Goal: Task Accomplishment & Management: Manage account settings

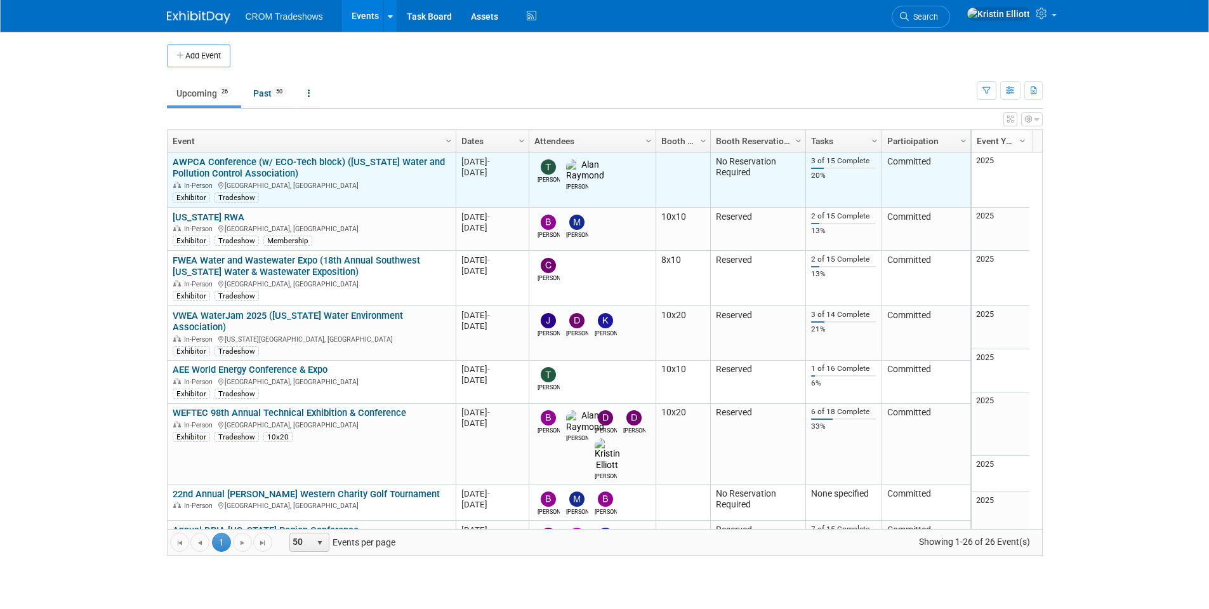
click at [210, 165] on link "AWPCA Conference (w/ ECO-Tech block) ([US_STATE] Water and Pollution Control As…" at bounding box center [309, 167] width 272 height 23
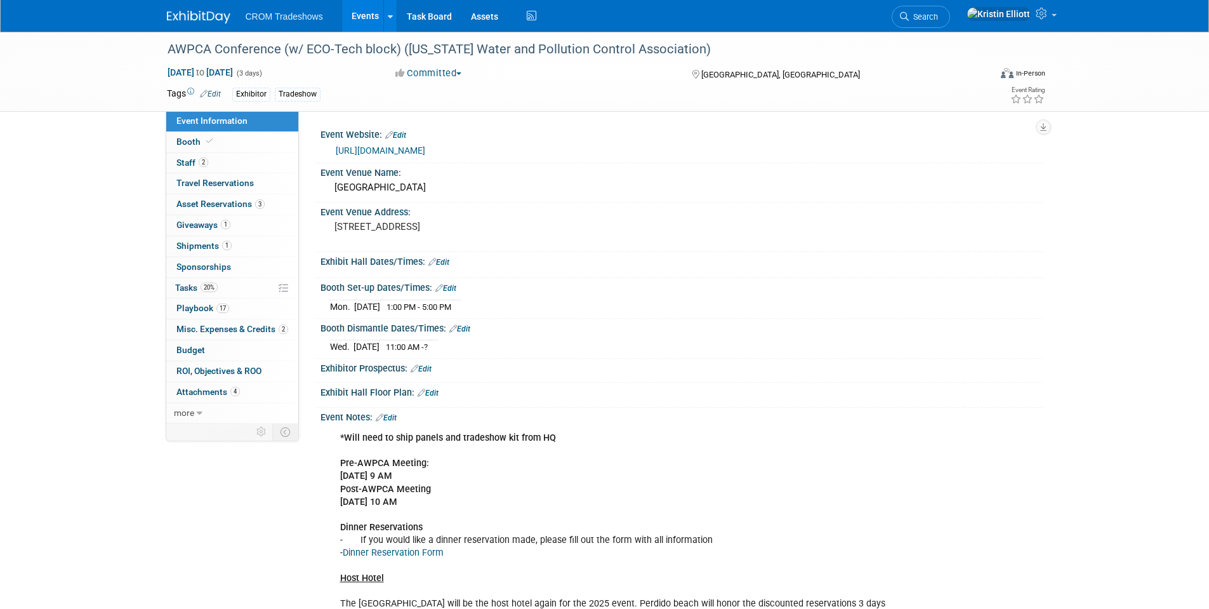
click at [196, 124] on span "Event Information" at bounding box center [211, 121] width 71 height 10
click at [194, 124] on span "Event Information" at bounding box center [211, 121] width 71 height 10
click at [90, 173] on div "AWPCA Conference (w/ ECO-Tech block) (Alabama Water and Pollution Control Assoc…" at bounding box center [604, 390] width 1209 height 717
click at [88, 170] on div "AWPCA Conference (w/ ECO-Tech block) (Alabama Water and Pollution Control Assoc…" at bounding box center [604, 390] width 1209 height 717
click at [375, 18] on link "Events" at bounding box center [365, 16] width 46 height 32
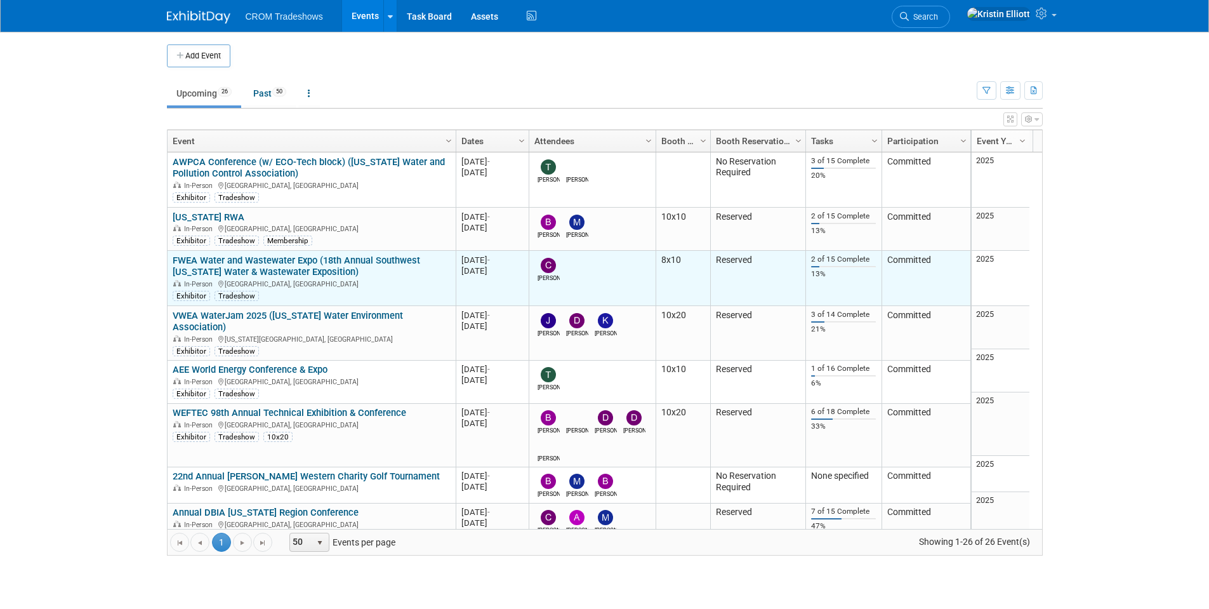
click at [256, 265] on link "FWEA Water and Wastewater Expo (18th Annual Southwest [US_STATE] Water & Wastew…" at bounding box center [297, 266] width 248 height 23
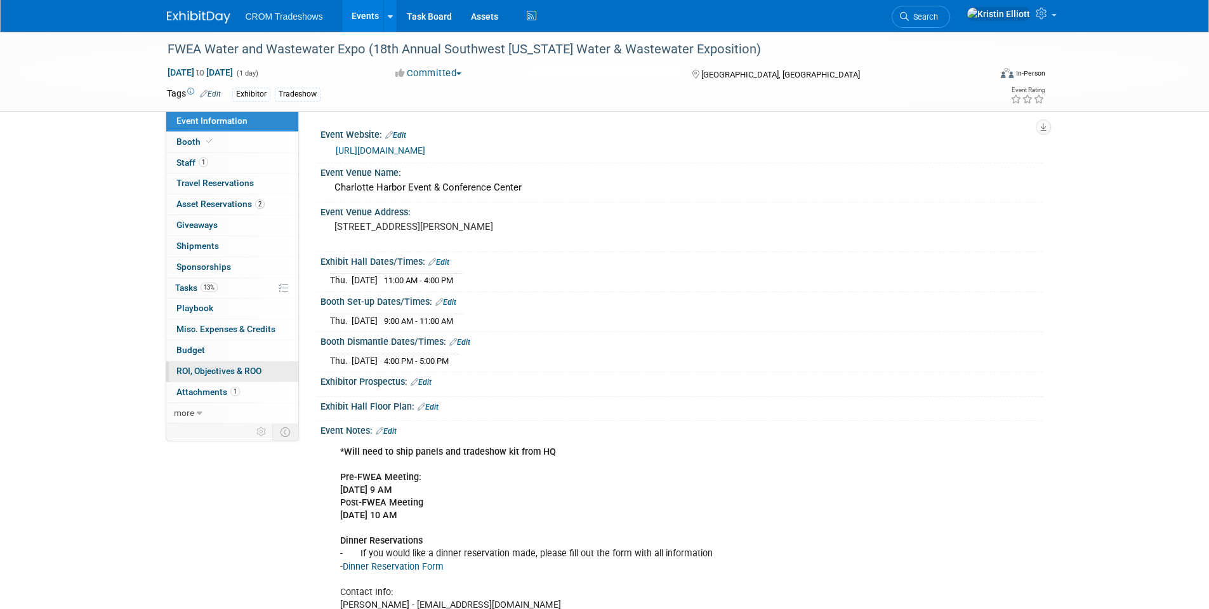
click at [267, 373] on link "0 ROI, Objectives & ROO 0" at bounding box center [232, 371] width 132 height 20
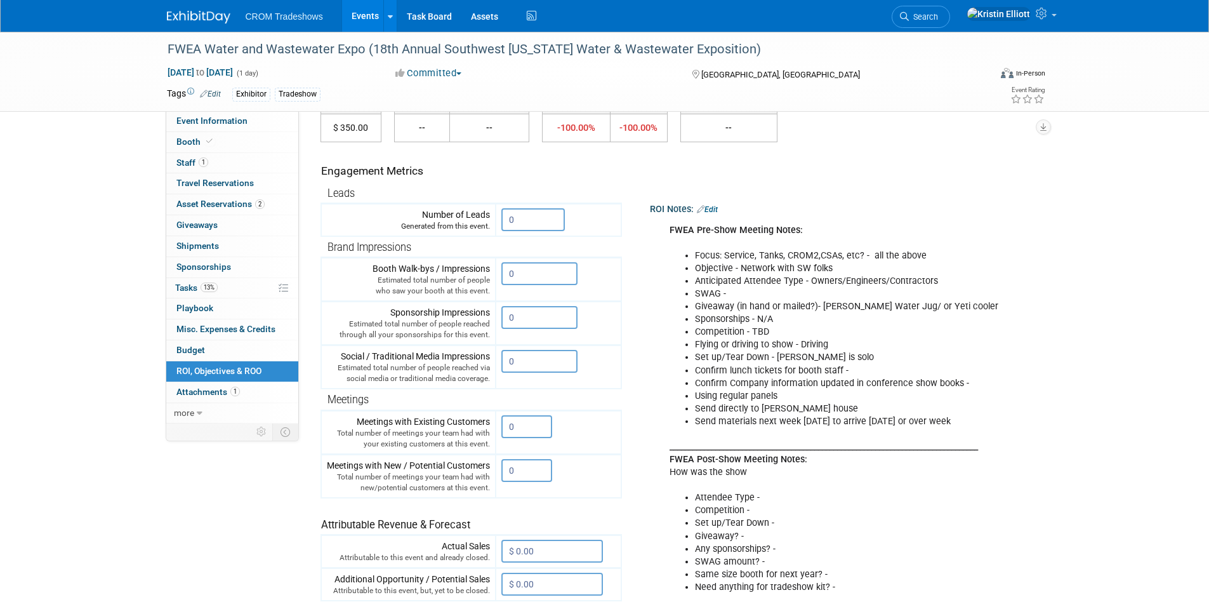
scroll to position [127, 0]
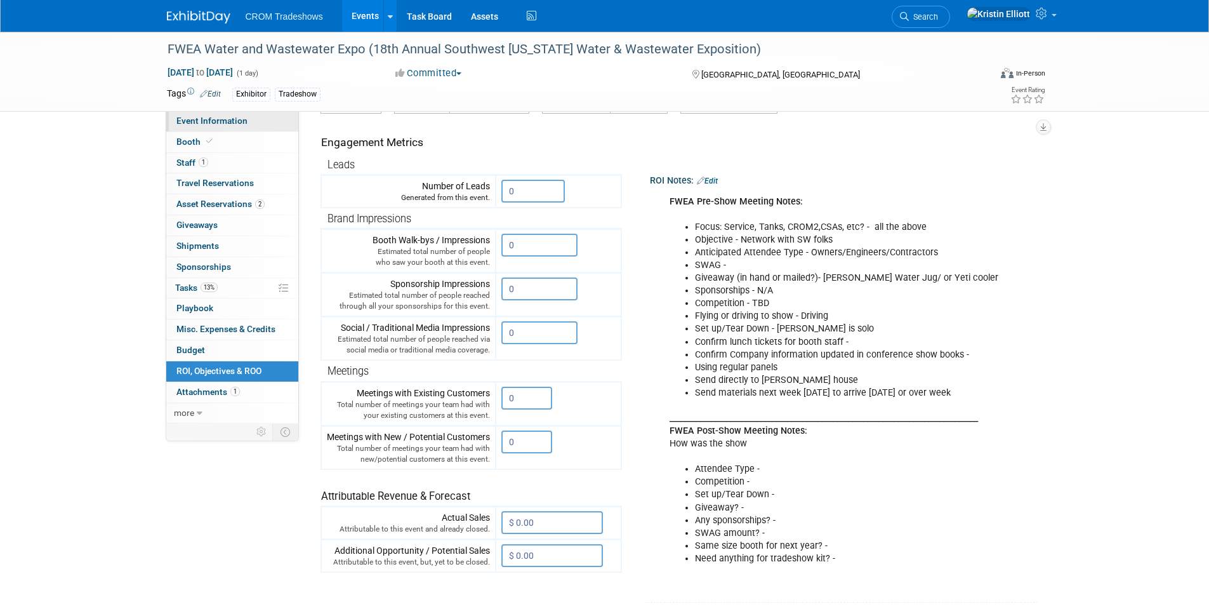
click at [208, 119] on span "Event Information" at bounding box center [211, 121] width 71 height 10
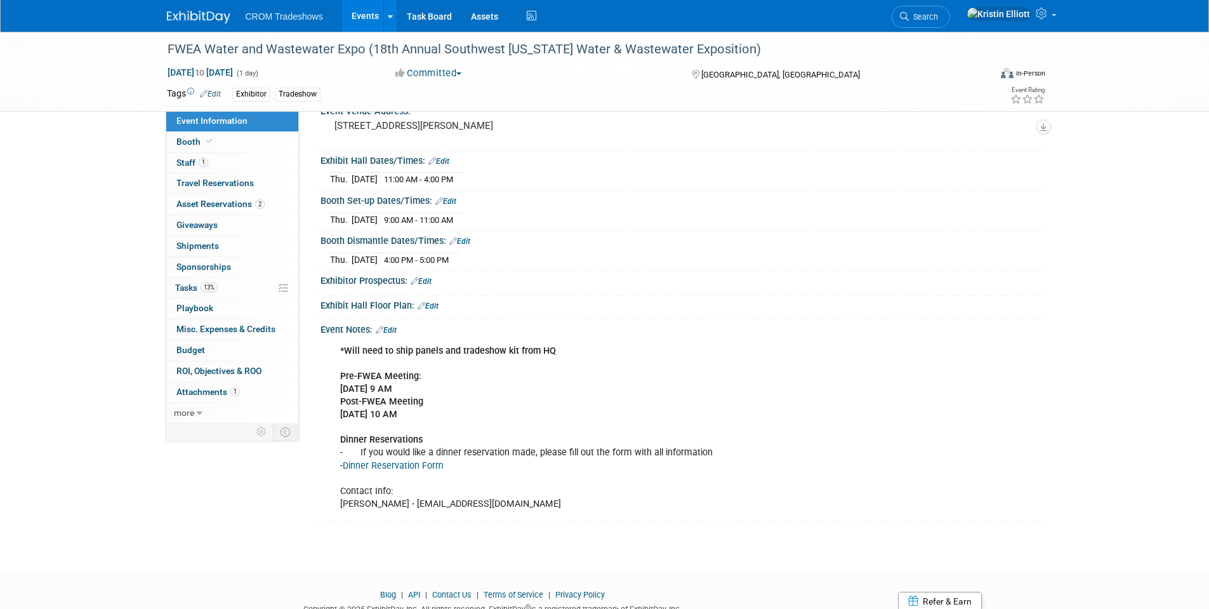
scroll to position [0, 0]
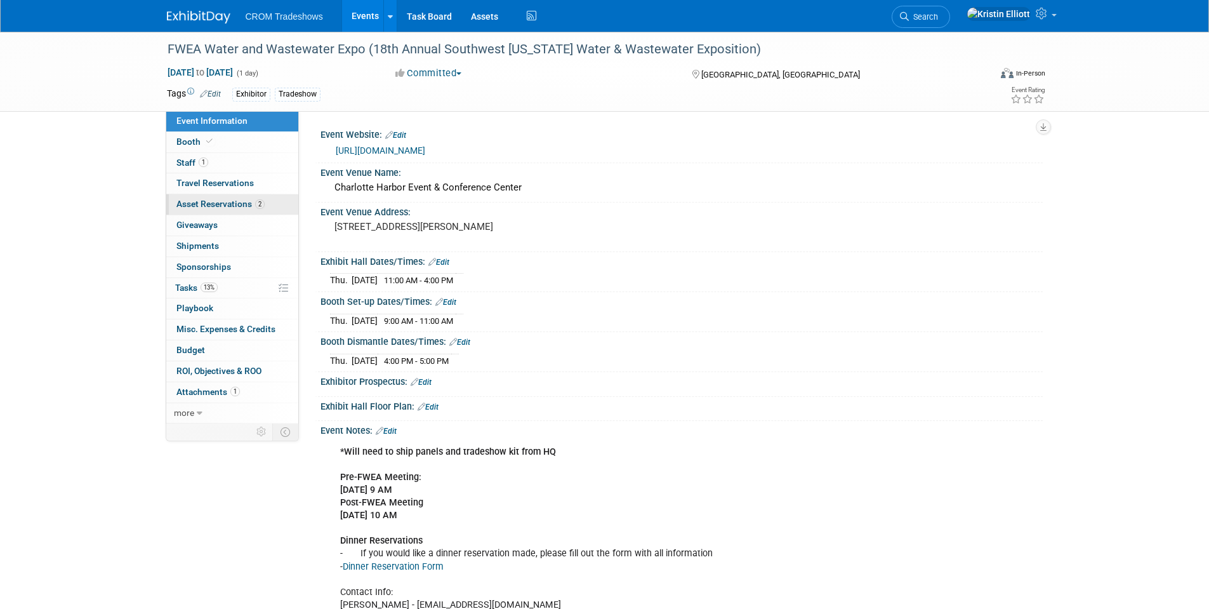
click at [213, 206] on span "Asset Reservations 2" at bounding box center [220, 204] width 88 height 10
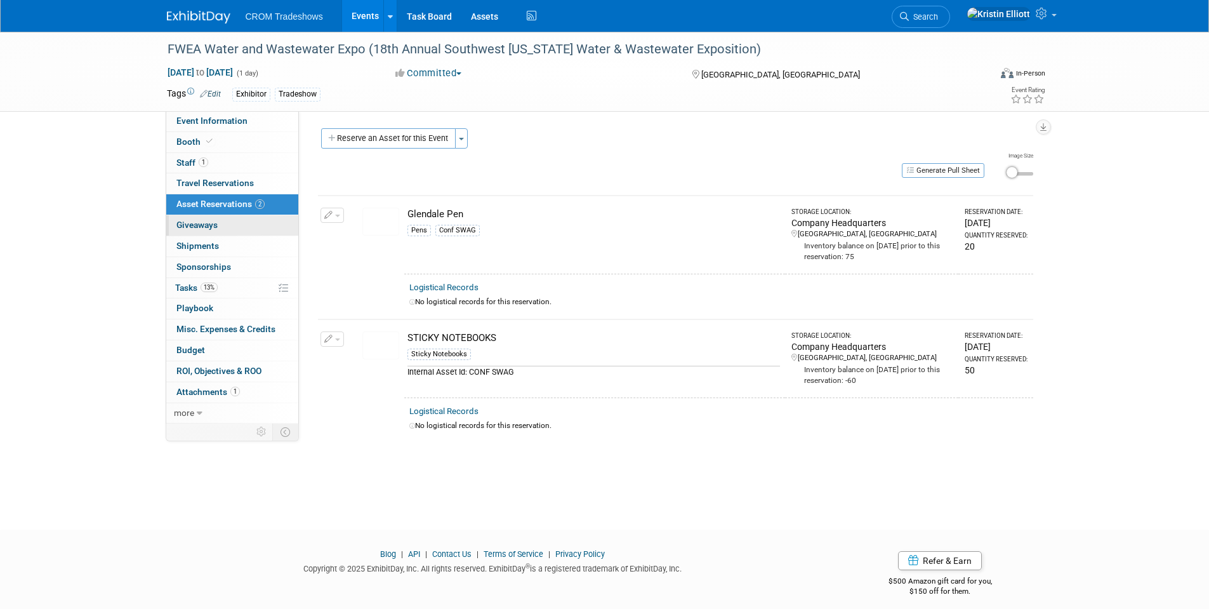
click at [215, 230] on span "Giveaways 0" at bounding box center [196, 225] width 41 height 10
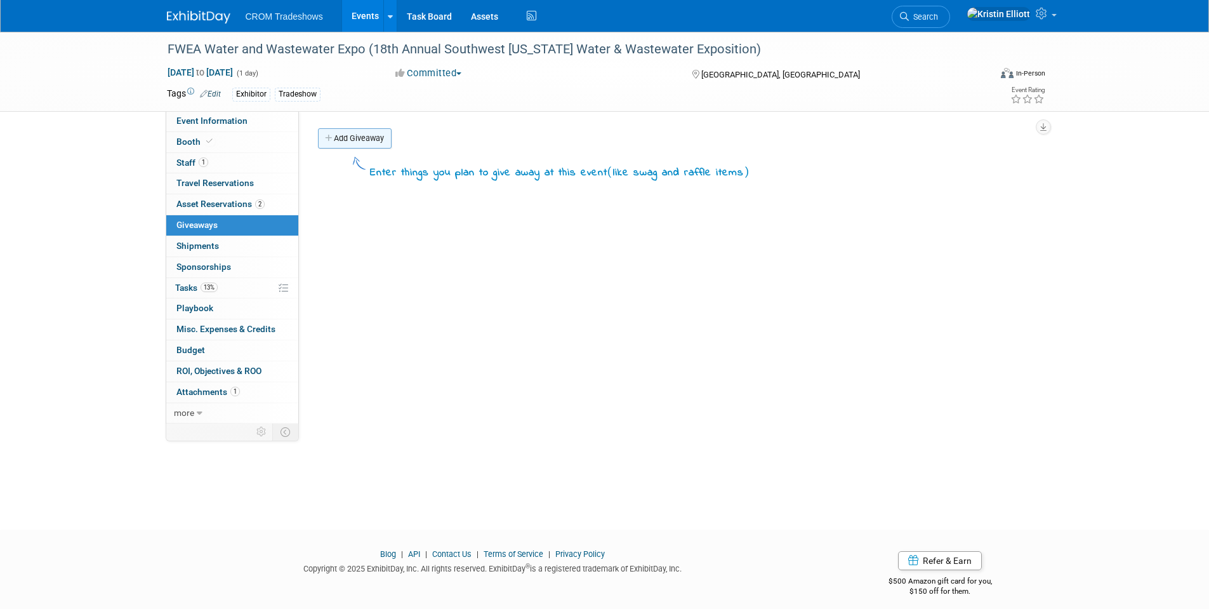
click at [375, 146] on link "Add Giveaway" at bounding box center [355, 138] width 74 height 20
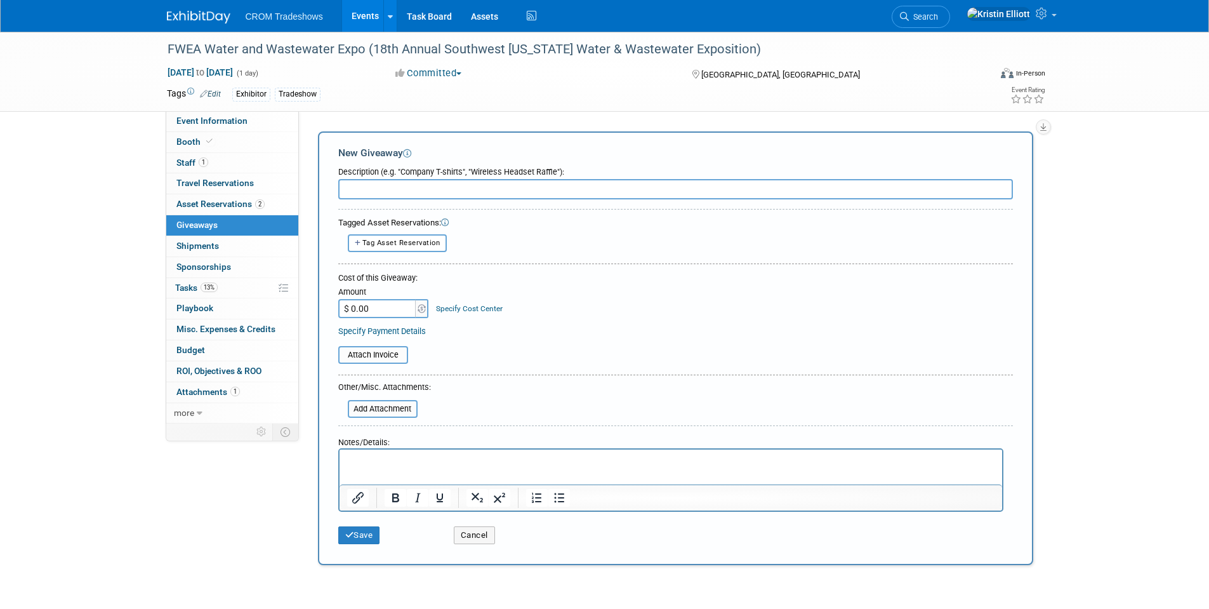
click at [380, 189] on input "text" at bounding box center [675, 189] width 675 height 20
type input "Stanley Water Jug"
click at [375, 313] on input "$ 0.00" at bounding box center [377, 308] width 79 height 19
type input "$ 58.85"
click at [395, 467] on html at bounding box center [670, 458] width 663 height 18
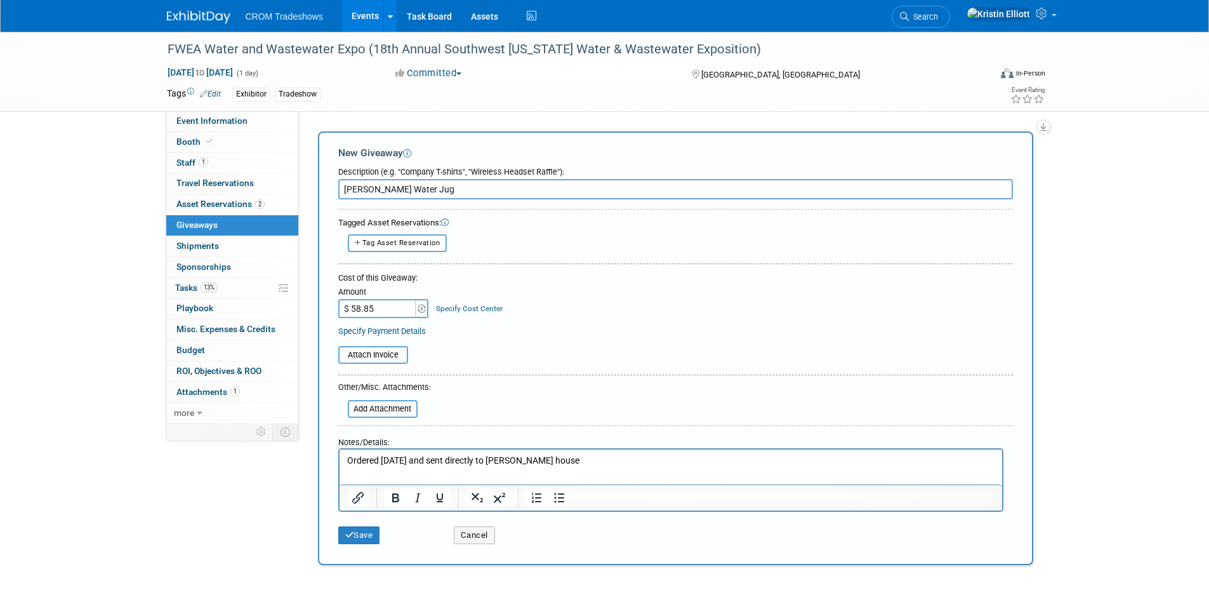
click at [355, 537] on button "Save" at bounding box center [359, 535] width 42 height 18
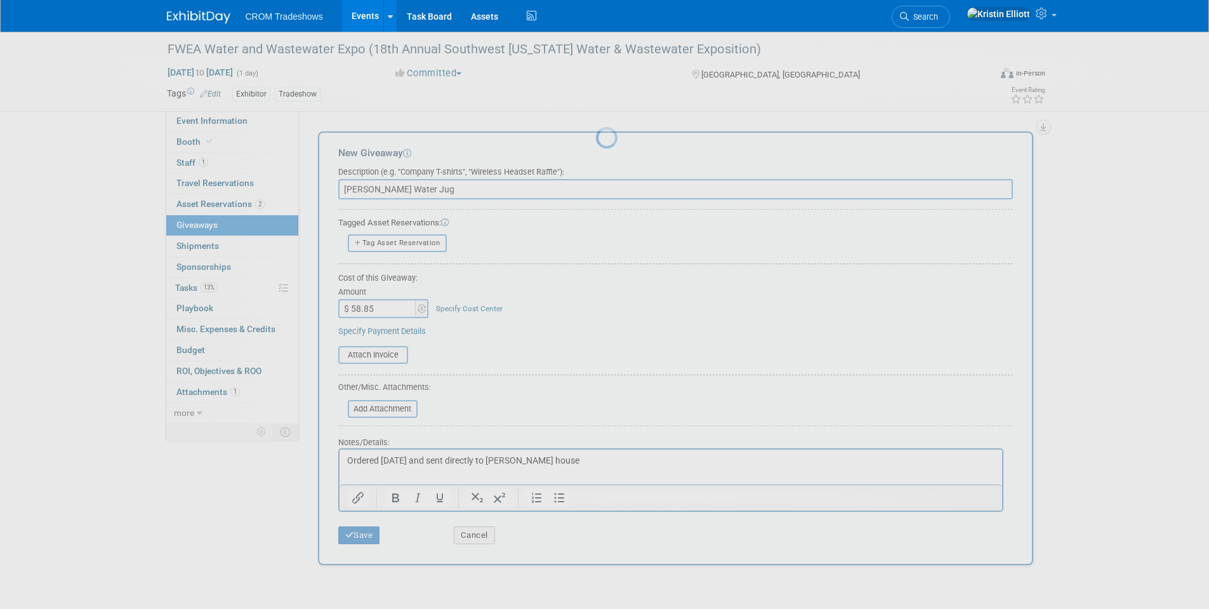
scroll to position [10, 0]
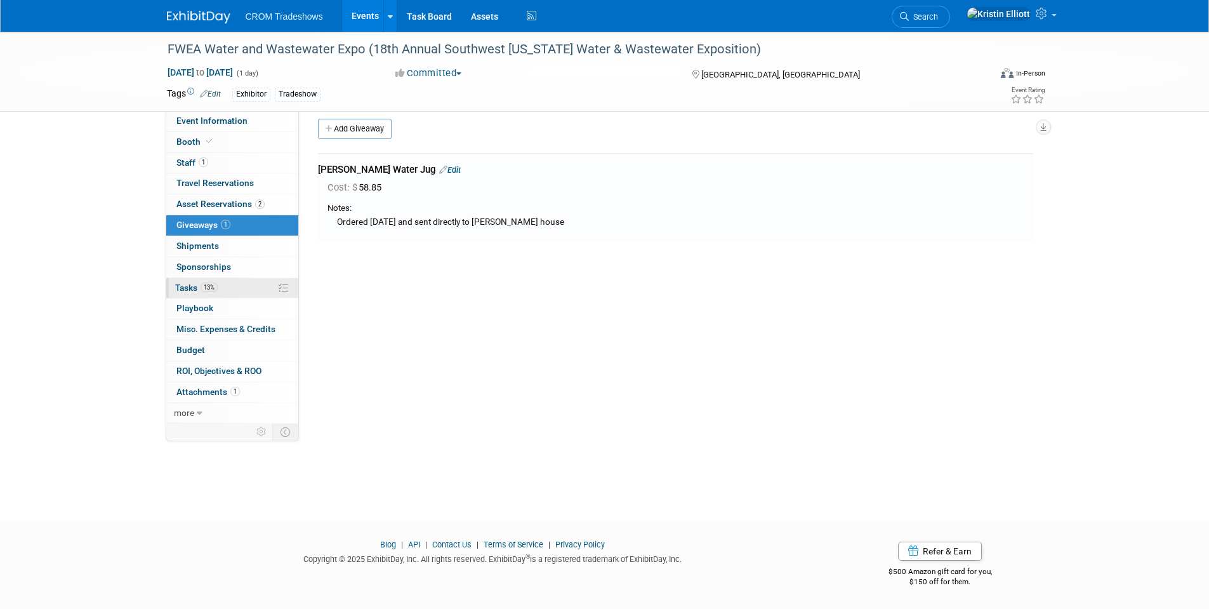
click at [221, 293] on link "13% Tasks 13%" at bounding box center [232, 288] width 132 height 20
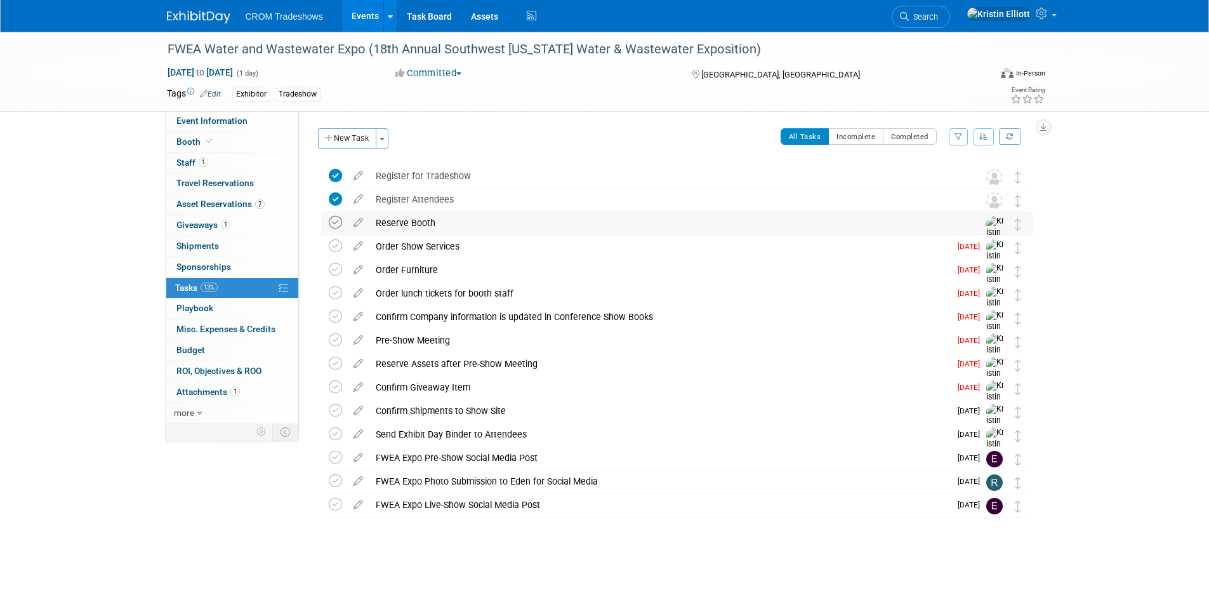
click at [333, 227] on icon at bounding box center [335, 222] width 13 height 13
click at [337, 250] on icon at bounding box center [335, 245] width 13 height 13
click at [333, 274] on icon at bounding box center [335, 269] width 13 height 13
click at [333, 289] on icon at bounding box center [335, 292] width 13 height 13
click at [338, 317] on icon at bounding box center [335, 316] width 13 height 13
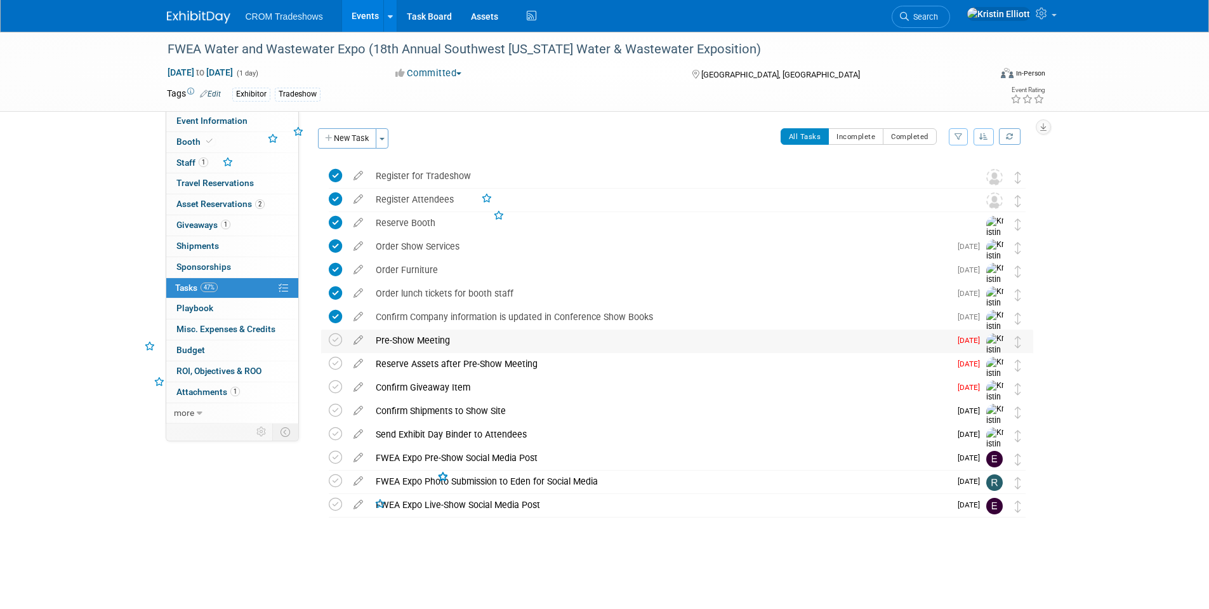
click at [336, 347] on td at bounding box center [338, 353] width 18 height 49
click at [336, 343] on icon at bounding box center [335, 339] width 13 height 13
click at [335, 364] on icon at bounding box center [335, 363] width 13 height 13
click at [338, 382] on icon at bounding box center [335, 386] width 13 height 13
click at [336, 413] on icon at bounding box center [335, 410] width 13 height 13
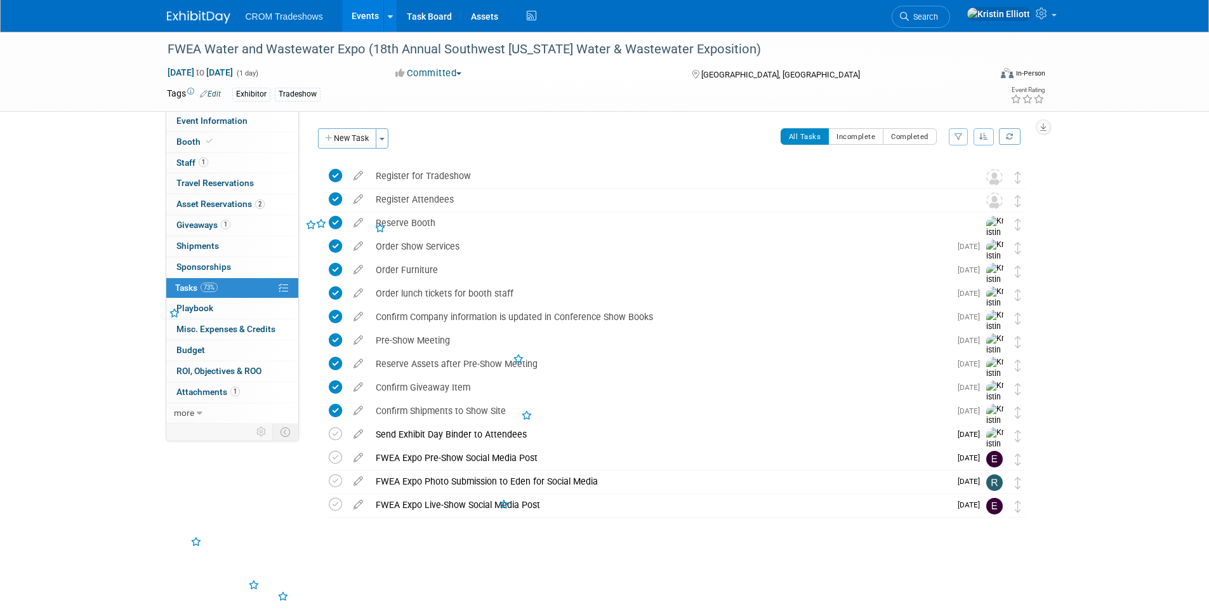
click at [348, 13] on link "Events" at bounding box center [365, 16] width 46 height 32
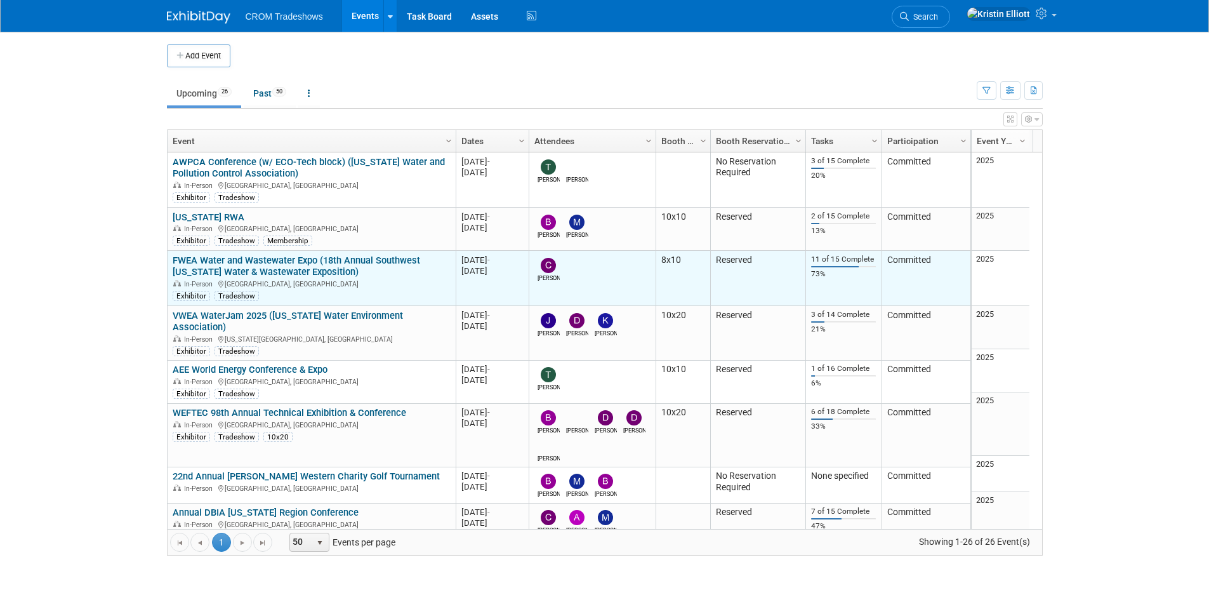
click at [204, 266] on link "FWEA Water and Wastewater Expo (18th Annual Southwest [US_STATE] Water & Wastew…" at bounding box center [297, 266] width 248 height 23
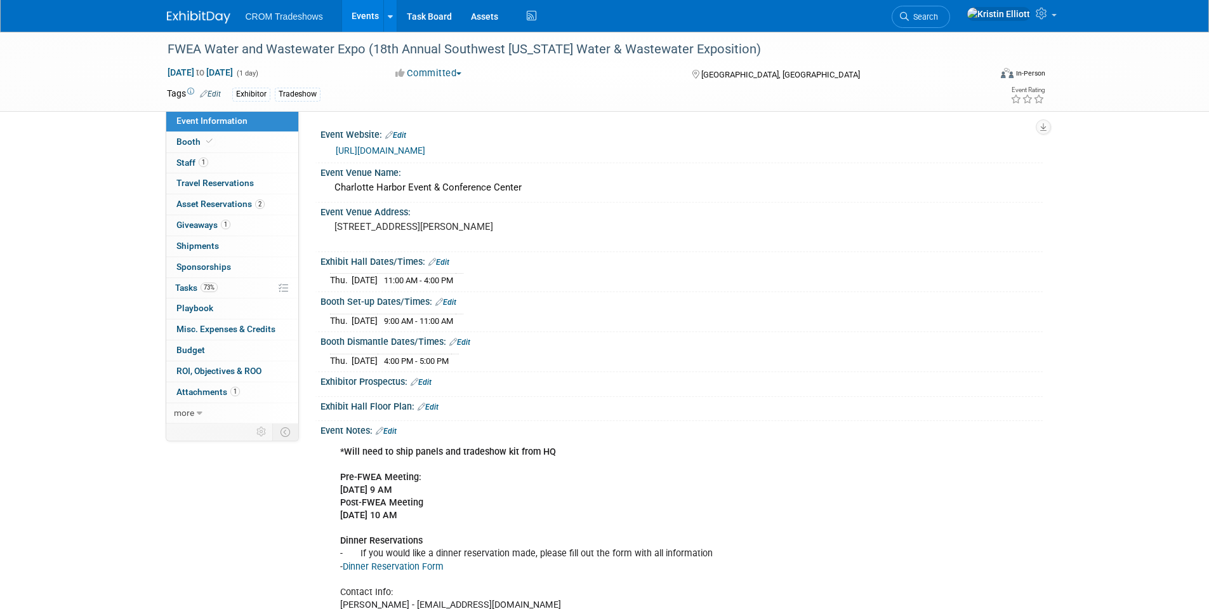
click at [352, 22] on link "Events" at bounding box center [365, 16] width 46 height 32
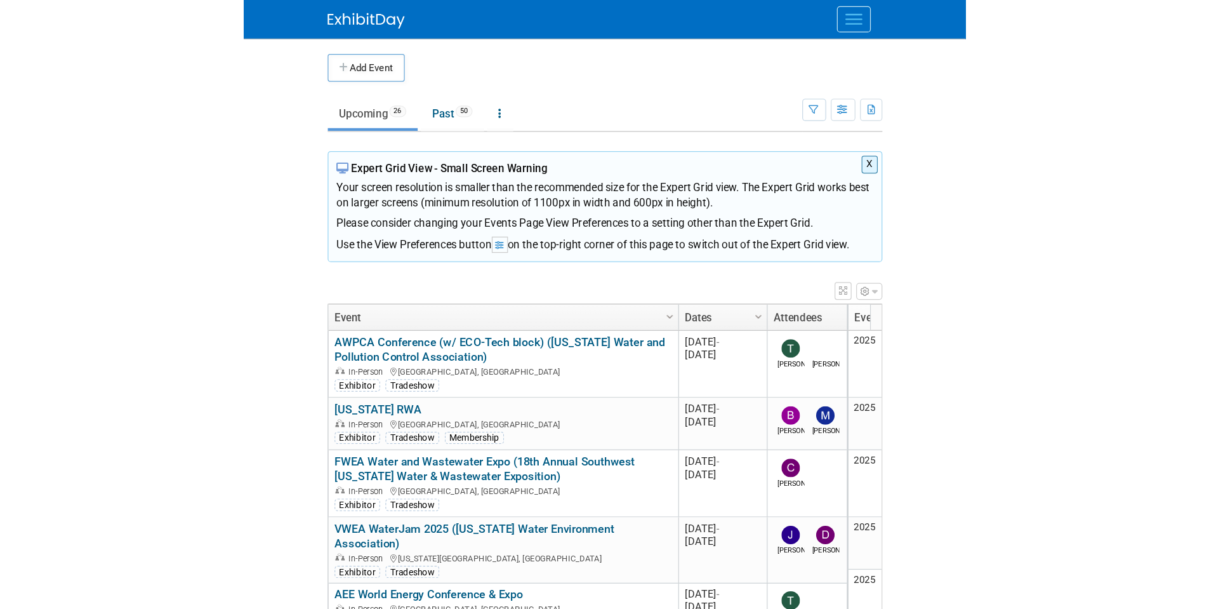
scroll to position [751, 0]
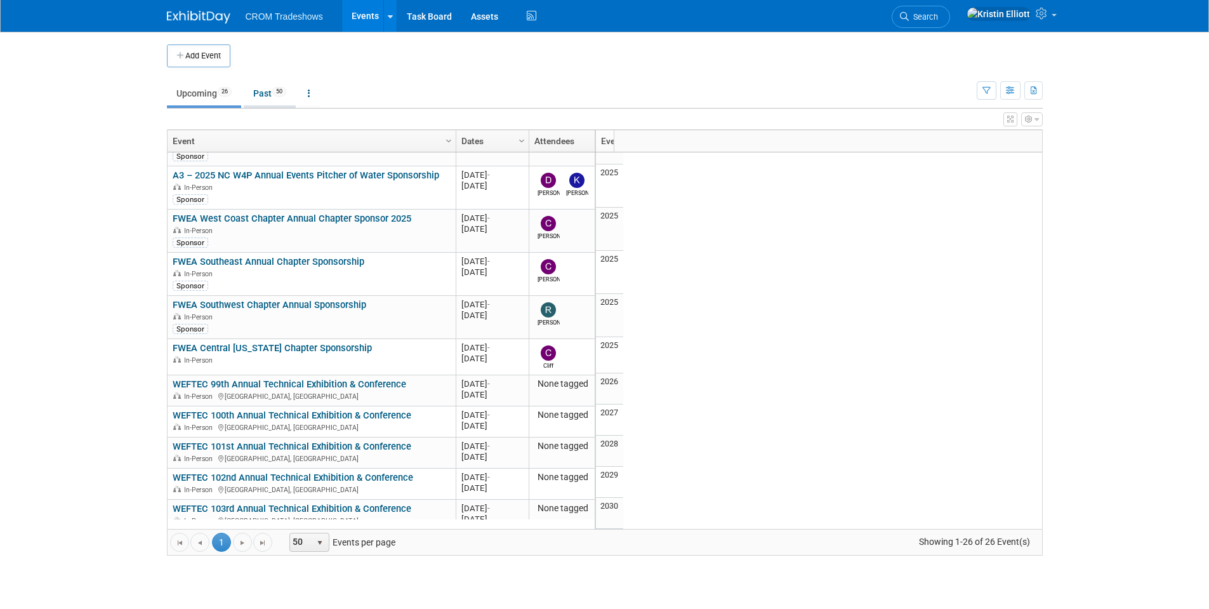
click at [267, 95] on link "Past 50" at bounding box center [270, 93] width 52 height 24
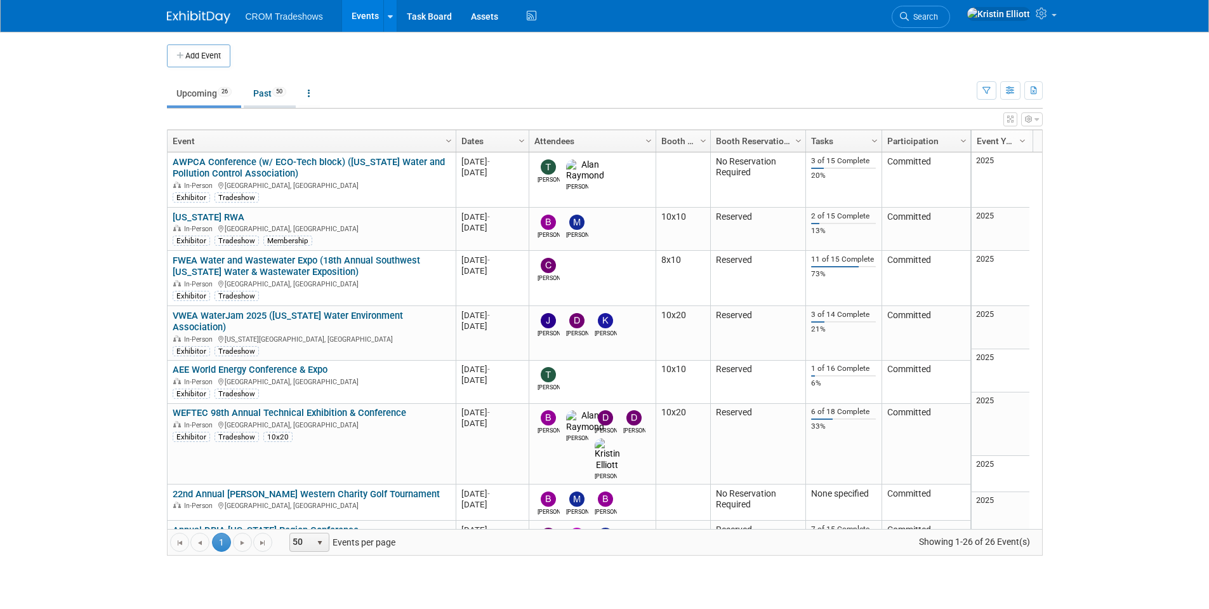
click at [290, 97] on link "Past 50" at bounding box center [270, 93] width 52 height 24
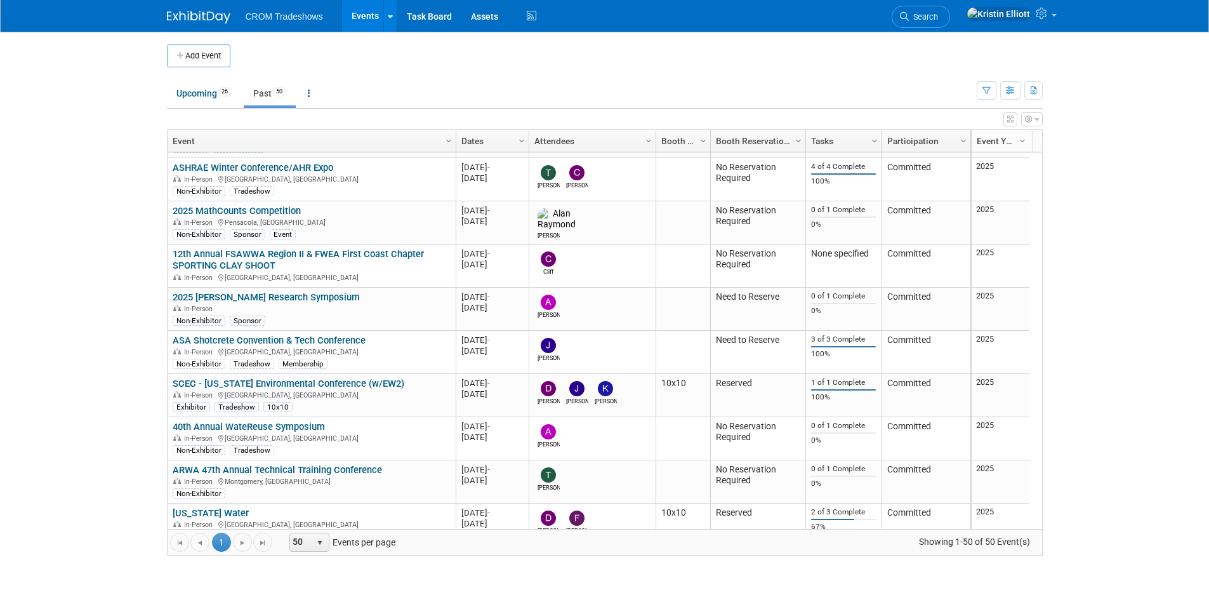
scroll to position [1791, 0]
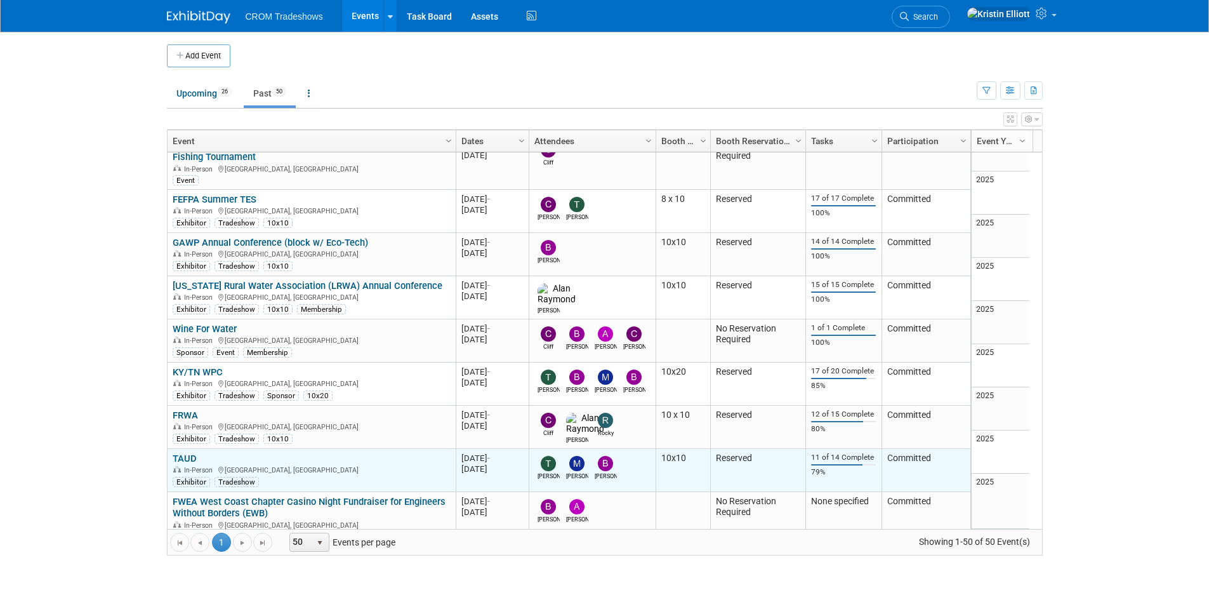
click at [183, 453] on link "TAUD" at bounding box center [185, 458] width 24 height 11
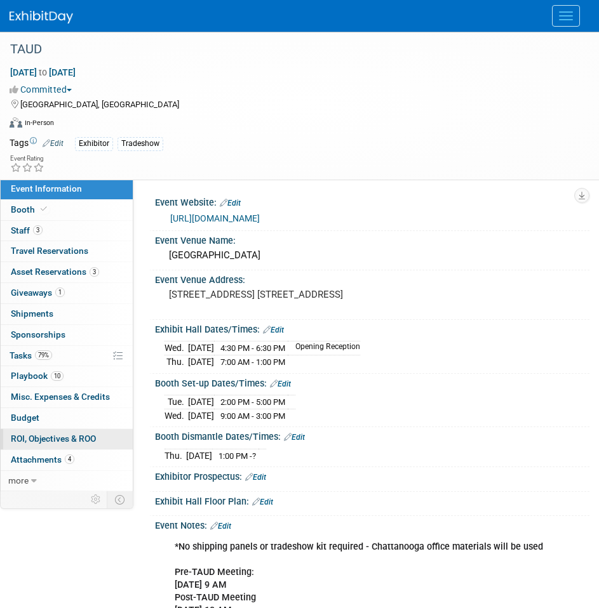
click at [97, 438] on link "0 ROI, Objectives & ROO 0" at bounding box center [67, 439] width 132 height 20
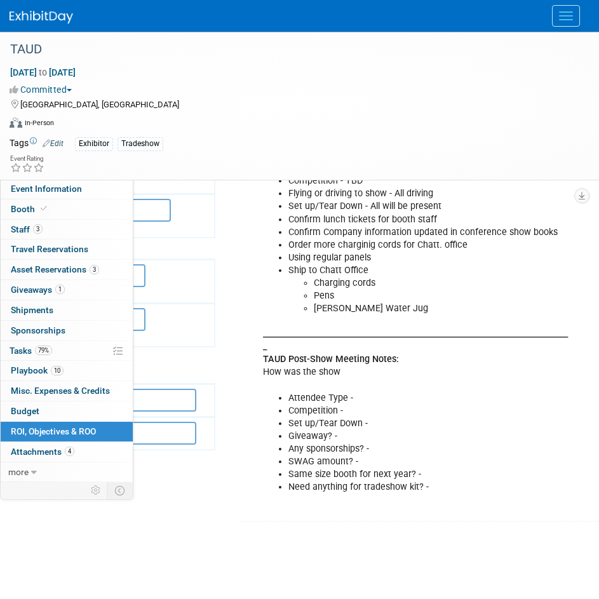
scroll to position [254, 243]
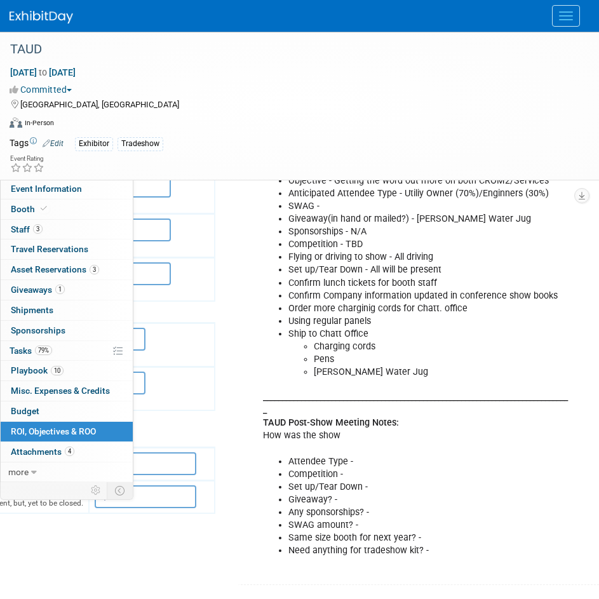
click at [76, 552] on td "Engagement Metrics Leads Generated from this event. 0 X 0 X 0 X" at bounding box center [65, 320] width 302 height 530
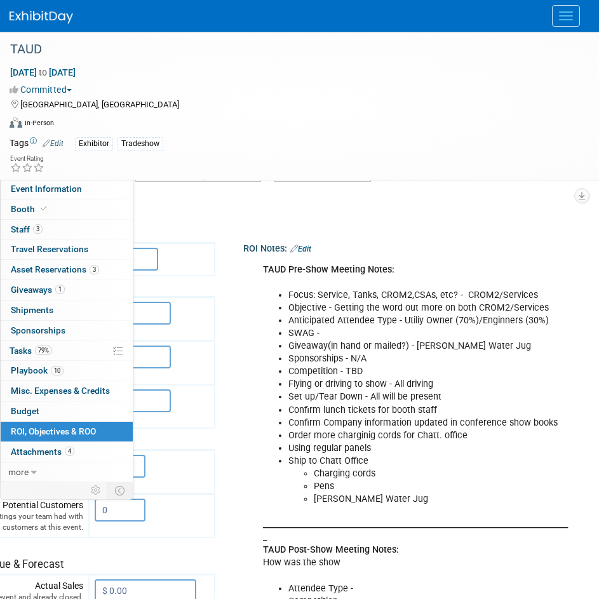
scroll to position [190, 243]
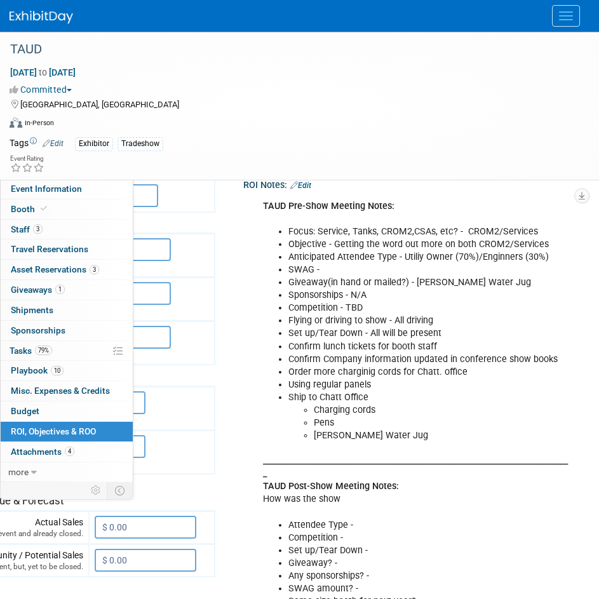
click at [306, 182] on link "Edit" at bounding box center [300, 185] width 21 height 9
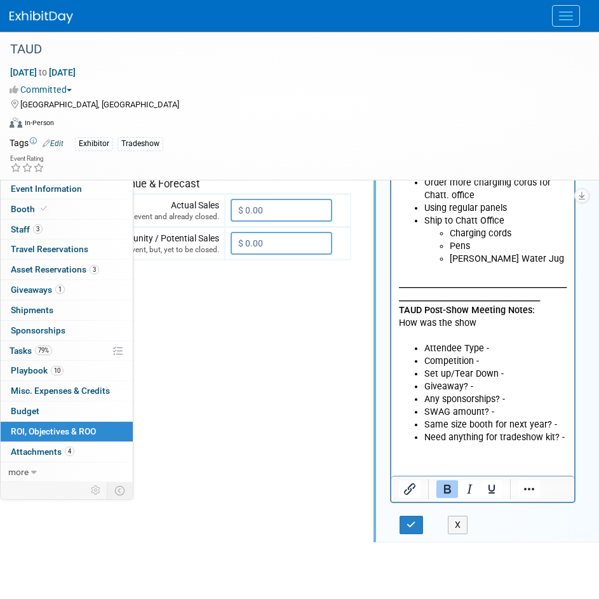
scroll to position [508, 107]
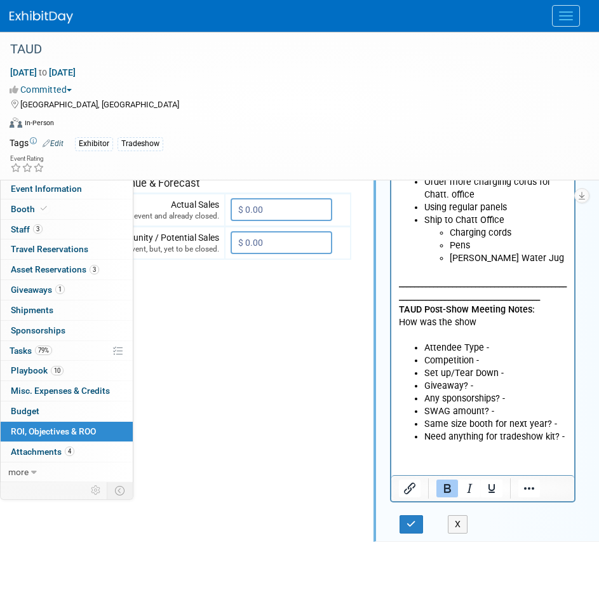
click at [496, 331] on p "_______________________________________________________________________________…" at bounding box center [483, 303] width 168 height 76
click at [495, 323] on p "_______________________________________________________________________________…" at bounding box center [483, 303] width 168 height 76
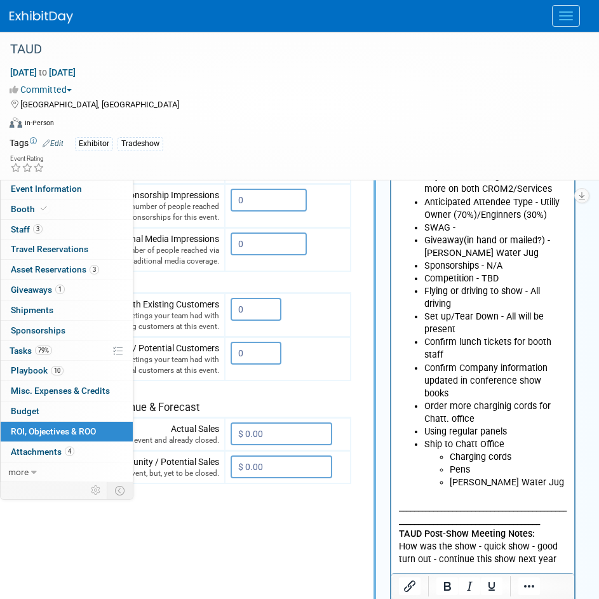
scroll to position [254, 107]
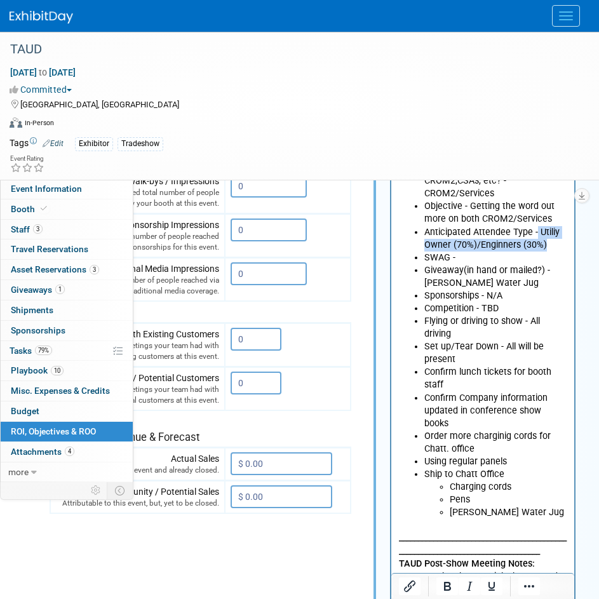
drag, startPoint x: 547, startPoint y: 248, endPoint x: 535, endPoint y: 236, distance: 16.6
click at [535, 236] on li "Anticipated Attendee Type - Utiliy Owner (70%)/Enginners (30%)" at bounding box center [495, 237] width 143 height 25
copy li "Utiliy Owner (70%)/Enginners (30%)"
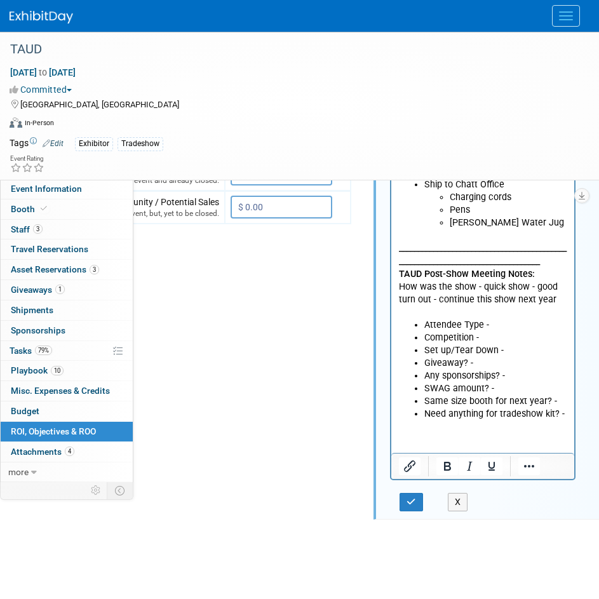
scroll to position [571, 107]
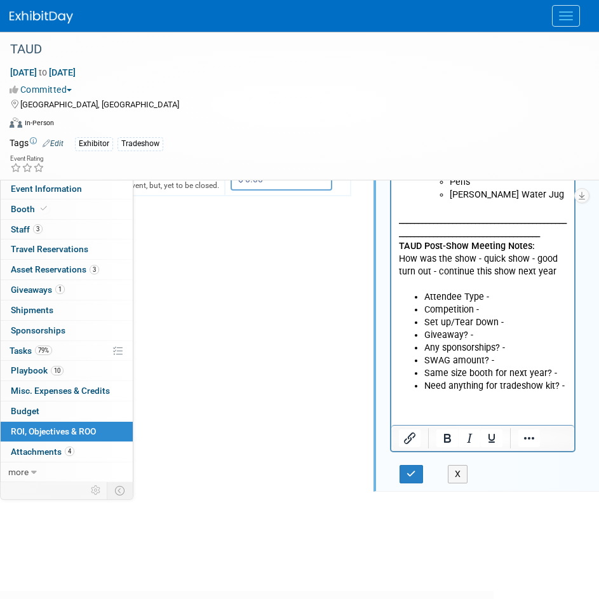
click at [505, 301] on li "Attendee Type -" at bounding box center [495, 297] width 143 height 13
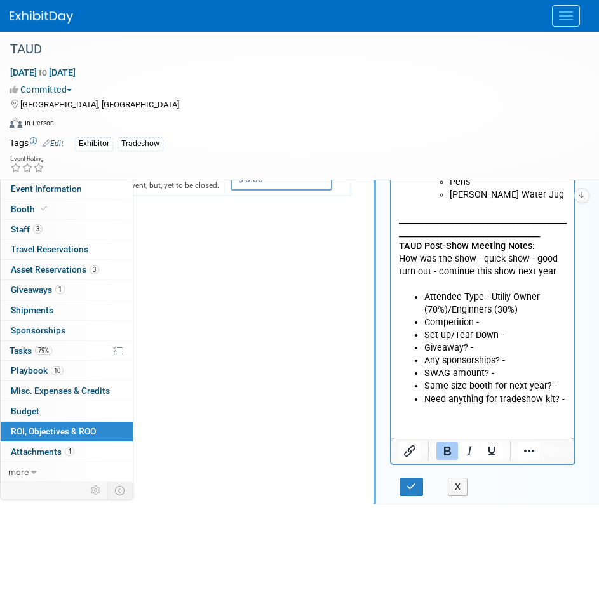
click at [498, 322] on li "Competition -" at bounding box center [495, 322] width 143 height 13
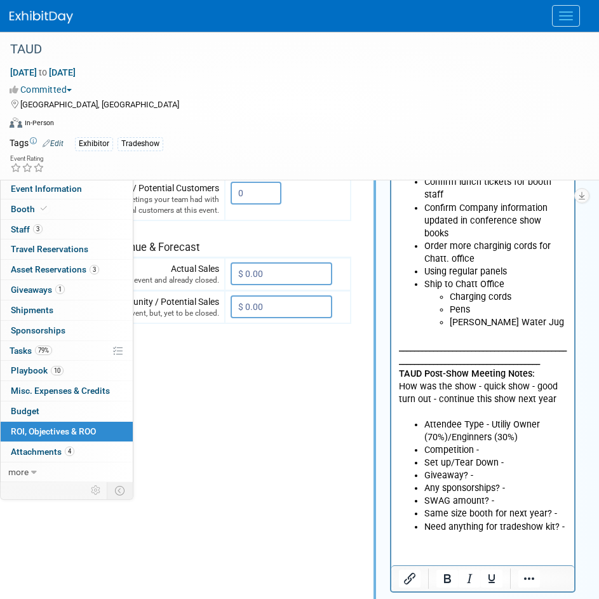
scroll to position [444, 107]
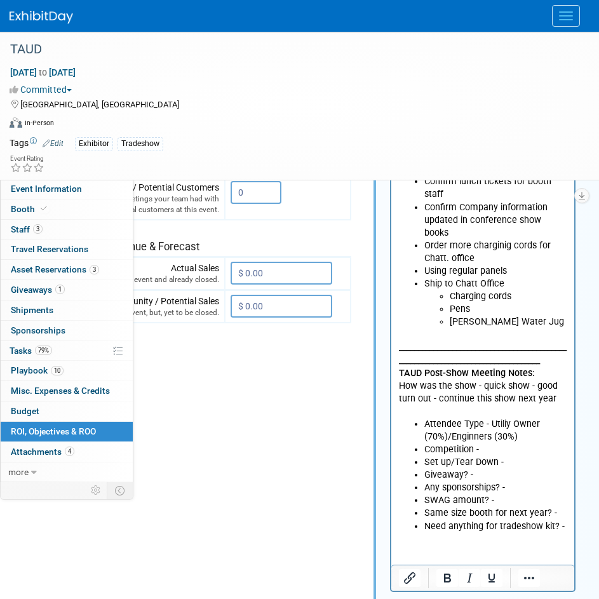
click at [482, 452] on li "Competition -" at bounding box center [495, 449] width 143 height 13
click at [515, 450] on li "Competition - Precon" at bounding box center [495, 449] width 143 height 13
click at [510, 465] on li "Set up/Tear Down -" at bounding box center [495, 462] width 143 height 13
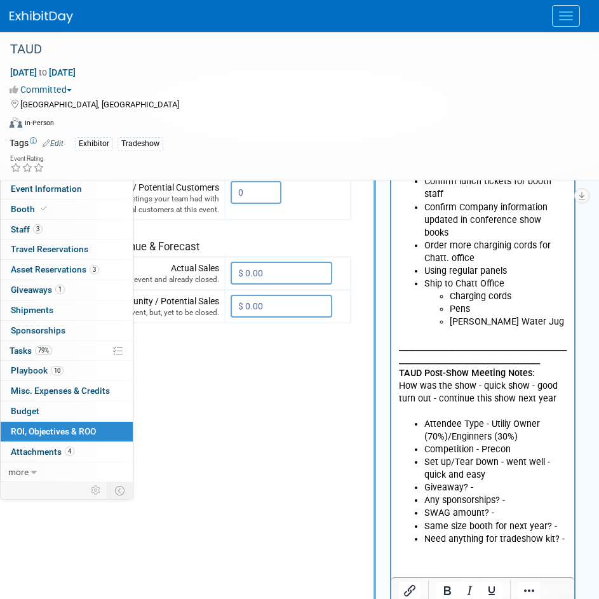
click at [492, 488] on li "Giveaway? -" at bounding box center [495, 487] width 143 height 13
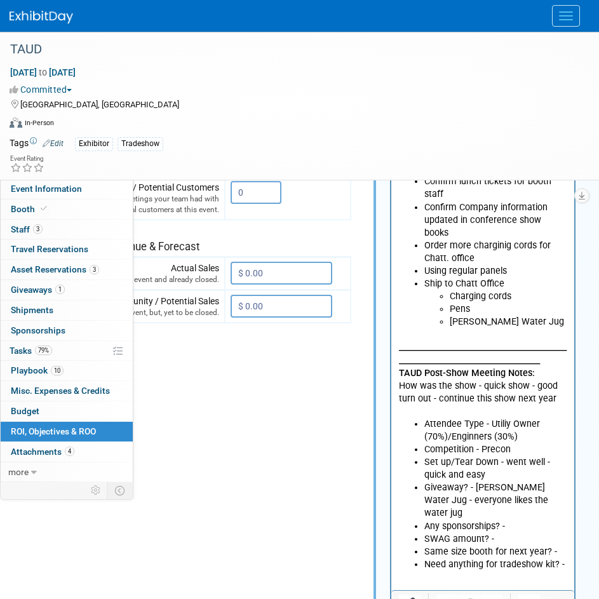
click at [518, 520] on li "Any sponsorships? -" at bounding box center [495, 526] width 143 height 13
click at [511, 520] on li "Any sponsorships? -" at bounding box center [495, 526] width 143 height 13
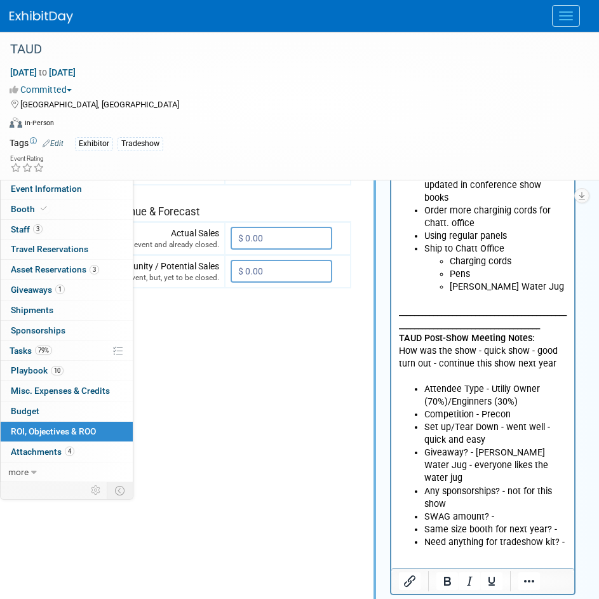
scroll to position [508, 107]
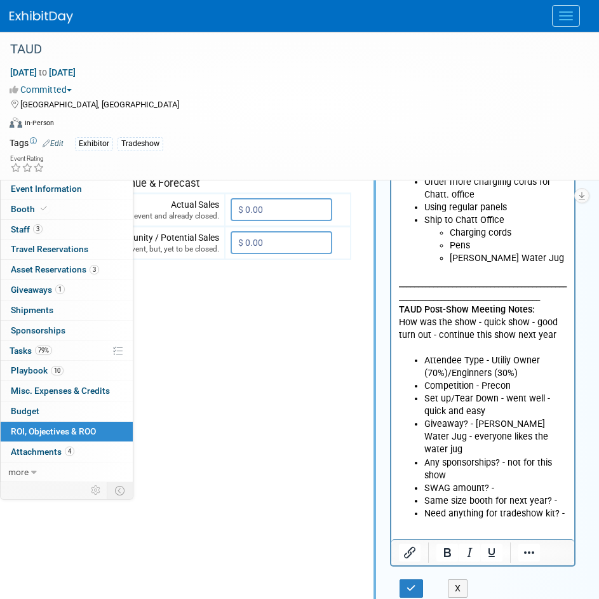
click at [510, 482] on li "SWAG amount? -" at bounding box center [495, 488] width 143 height 13
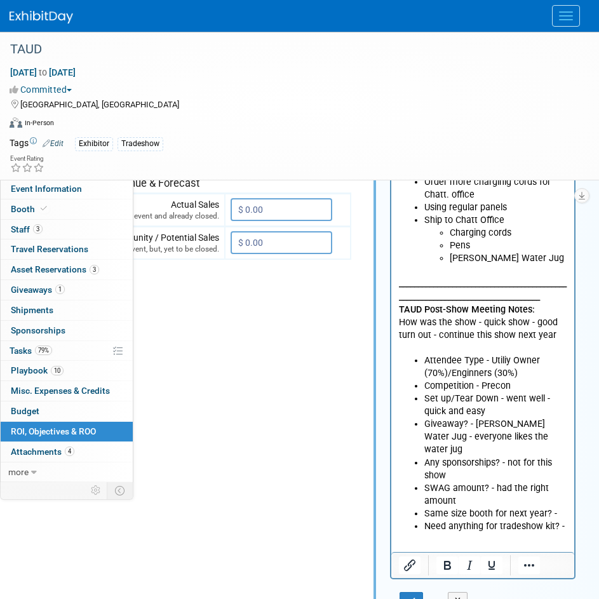
click at [564, 507] on li "Same size booth for next year? -" at bounding box center [495, 513] width 143 height 13
click at [563, 507] on li "Same size booth for next year? -" at bounding box center [495, 513] width 143 height 13
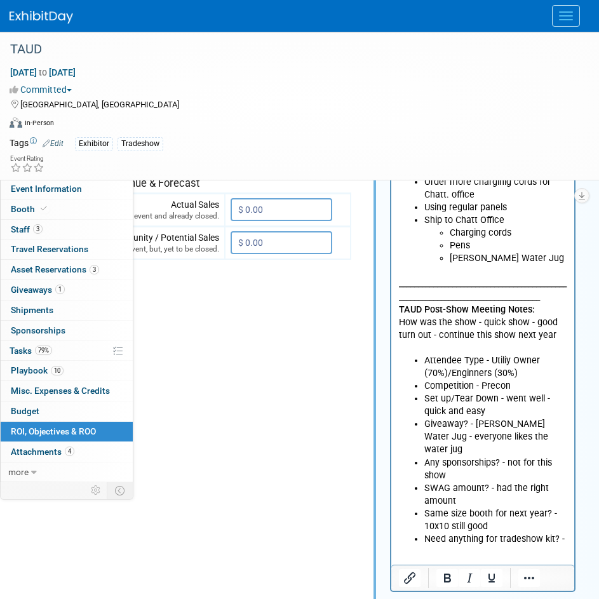
click at [562, 533] on li "Need anything for tradeshow kit? -" at bounding box center [495, 539] width 143 height 13
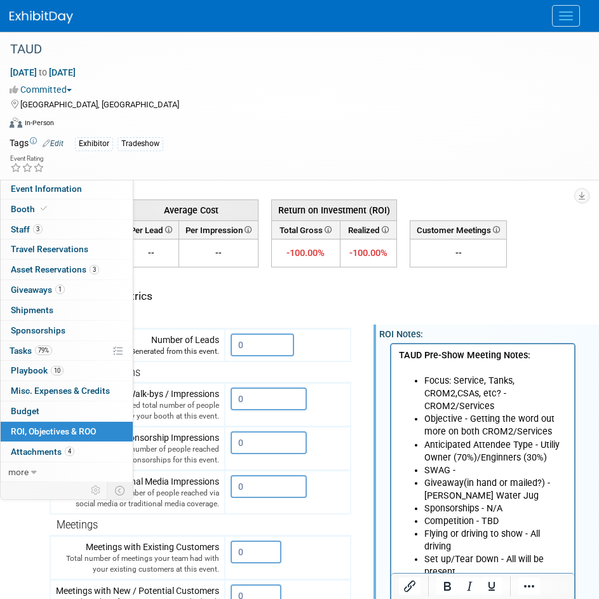
scroll to position [63, 107]
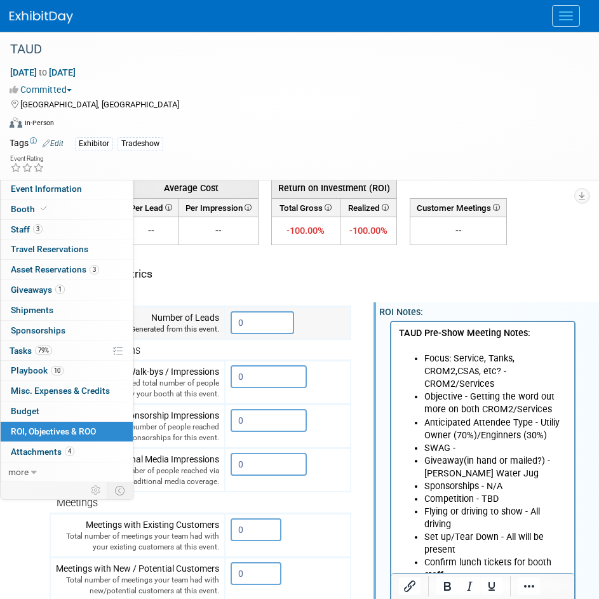
click at [269, 321] on input "0" at bounding box center [261, 322] width 63 height 23
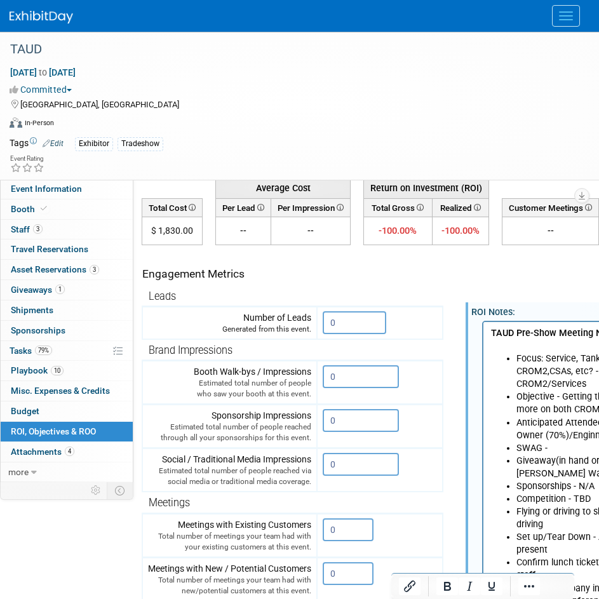
scroll to position [63, 0]
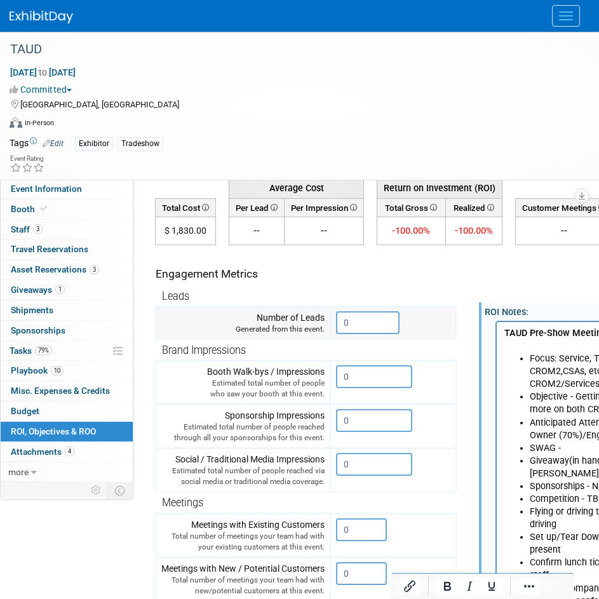
drag, startPoint x: 357, startPoint y: 327, endPoint x: 349, endPoint y: 327, distance: 8.3
click at [357, 326] on input "0" at bounding box center [367, 322] width 63 height 23
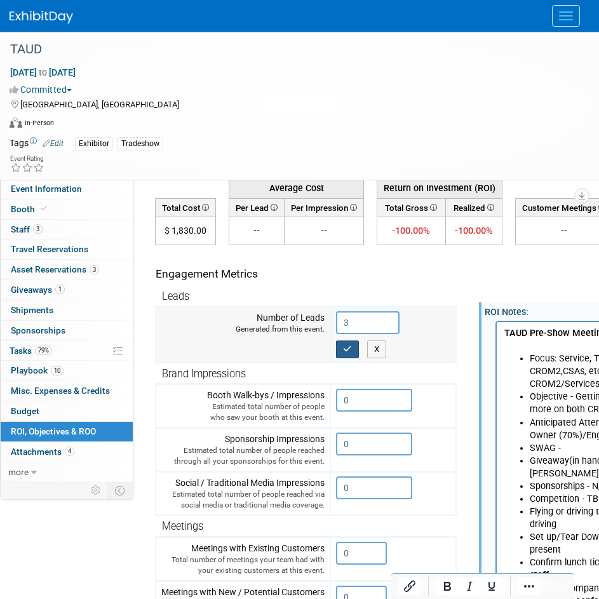
type input "3"
click at [345, 349] on icon "button" at bounding box center [347, 349] width 9 height 8
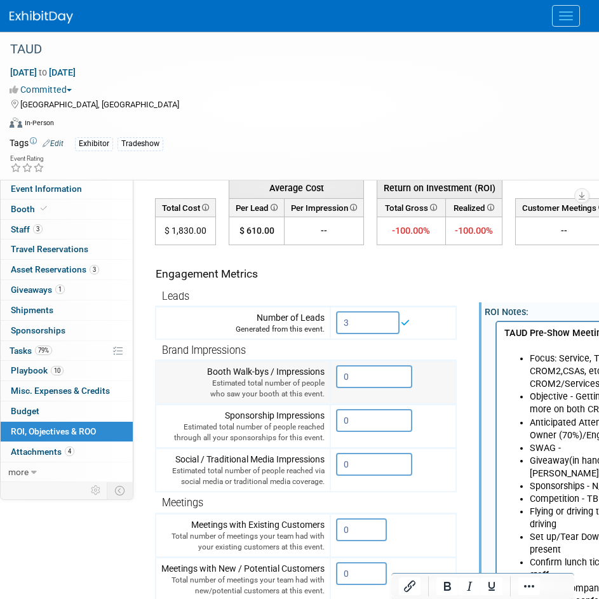
click at [364, 378] on input "0" at bounding box center [374, 376] width 76 height 23
drag, startPoint x: 367, startPoint y: 378, endPoint x: 347, endPoint y: 380, distance: 19.8
click at [346, 380] on input "0" at bounding box center [374, 376] width 76 height 23
click at [385, 378] on input "0" at bounding box center [374, 376] width 76 height 23
drag, startPoint x: 369, startPoint y: 375, endPoint x: 291, endPoint y: 375, distance: 78.1
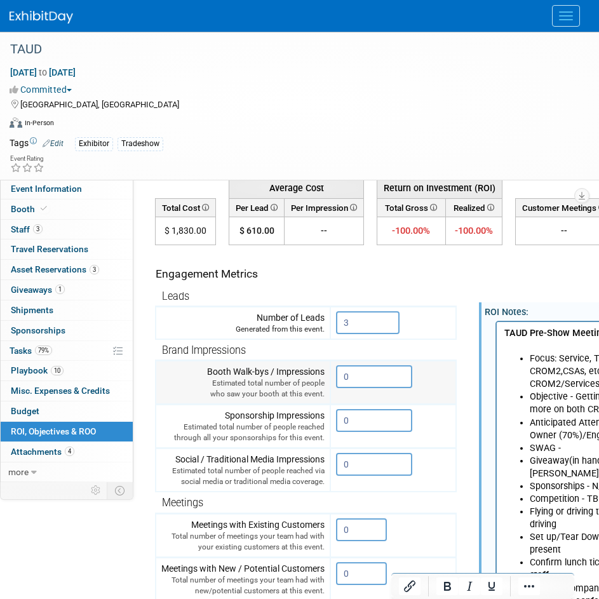
click at [291, 375] on tr "Booth Walk-bys / Impressions Estimated total number of people who saw your boot…" at bounding box center [306, 383] width 300 height 44
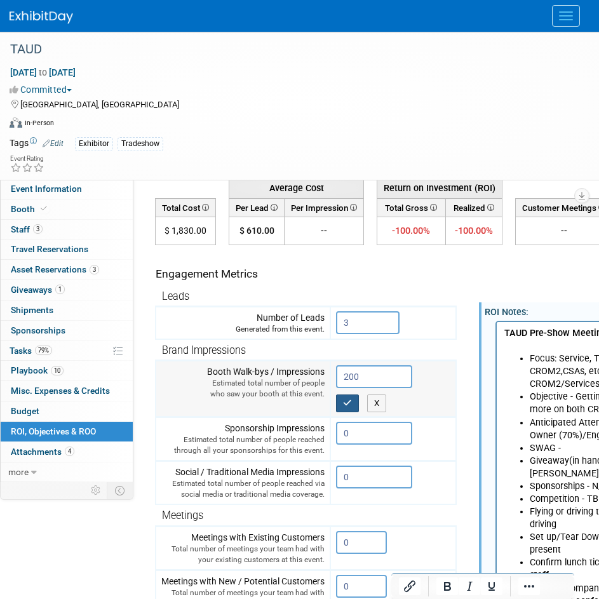
type input "200"
click at [343, 402] on icon "button" at bounding box center [347, 403] width 9 height 8
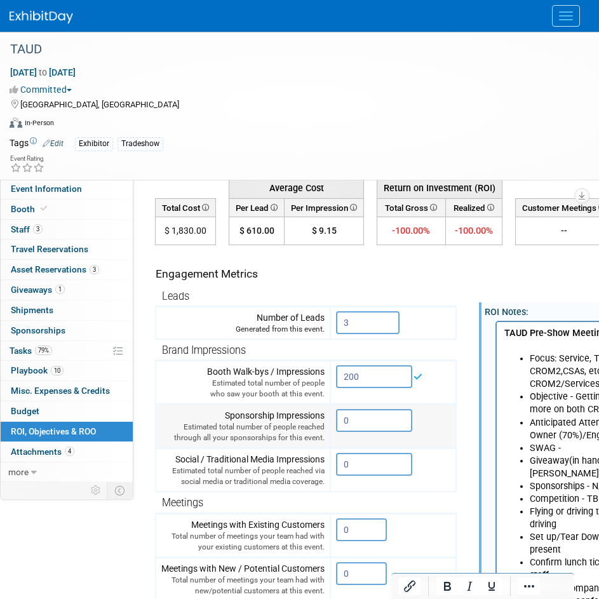
click at [364, 412] on input "0" at bounding box center [374, 420] width 76 height 23
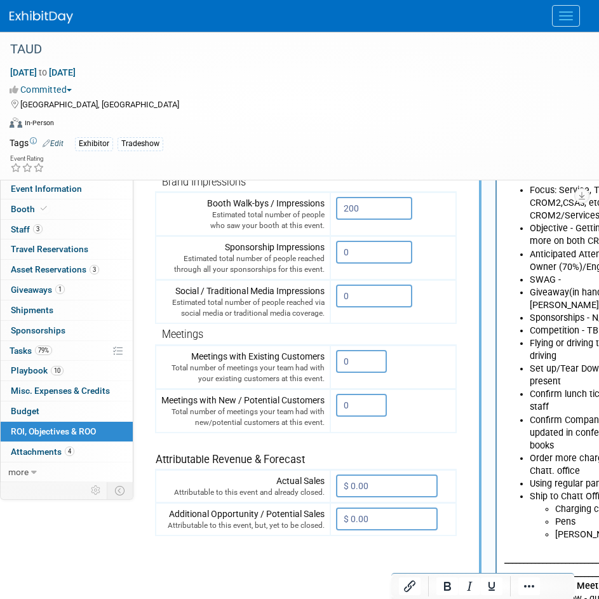
scroll to position [254, 0]
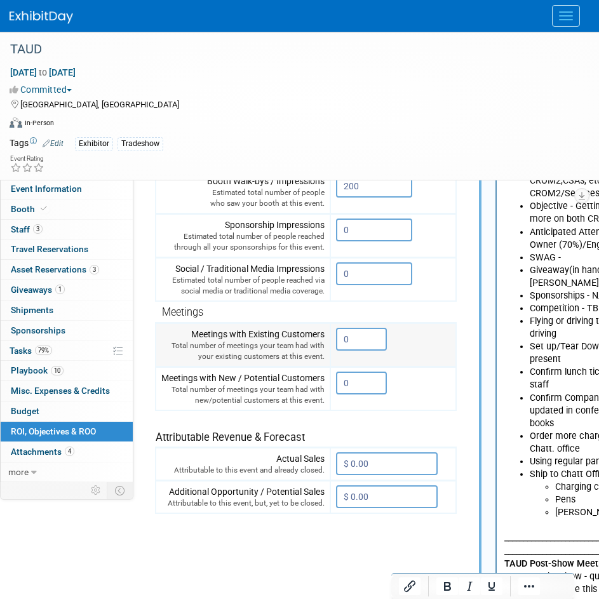
click at [362, 343] on input "0" at bounding box center [361, 339] width 51 height 23
drag, startPoint x: 359, startPoint y: 343, endPoint x: 322, endPoint y: 344, distance: 36.2
click at [322, 344] on tr "Meetings with Existing Customers Total number of meetings your team had with yo…" at bounding box center [306, 344] width 300 height 44
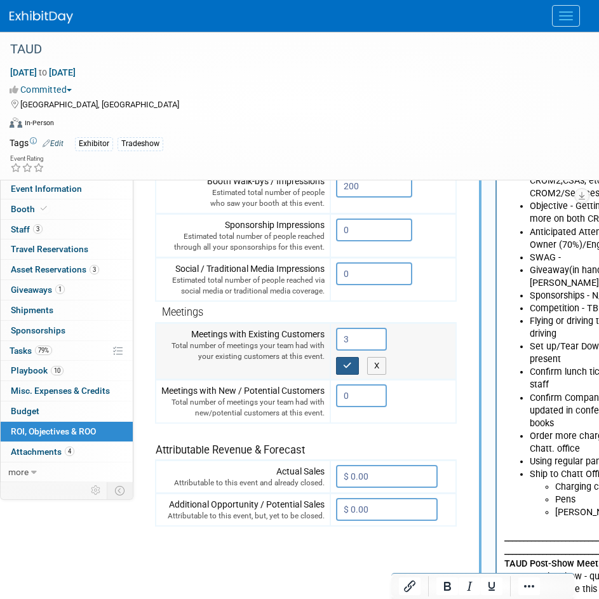
type input "3"
click at [347, 366] on icon "button" at bounding box center [347, 365] width 9 height 8
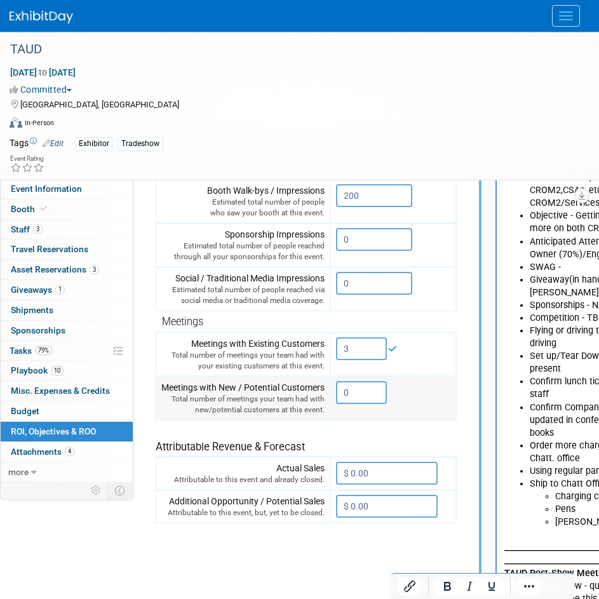
click at [352, 394] on input "0" at bounding box center [361, 392] width 51 height 23
click at [357, 394] on input "0" at bounding box center [361, 392] width 51 height 23
click at [362, 388] on input "0" at bounding box center [361, 392] width 51 height 23
click at [352, 397] on input "0" at bounding box center [361, 392] width 51 height 23
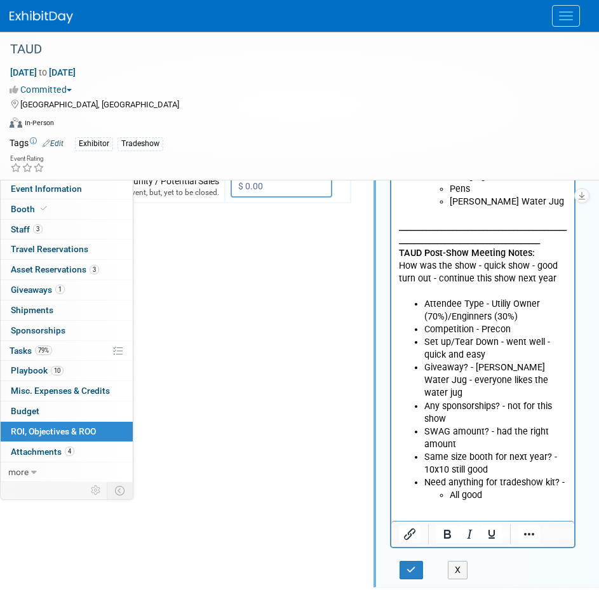
scroll to position [635, 107]
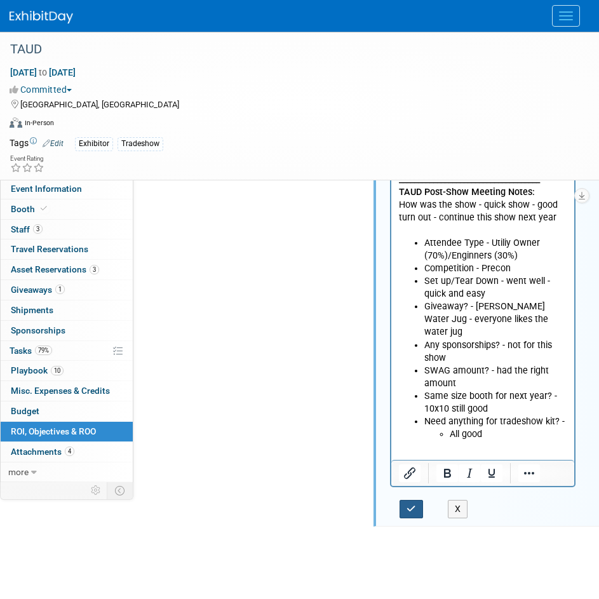
click at [410, 509] on icon "button" at bounding box center [411, 508] width 10 height 9
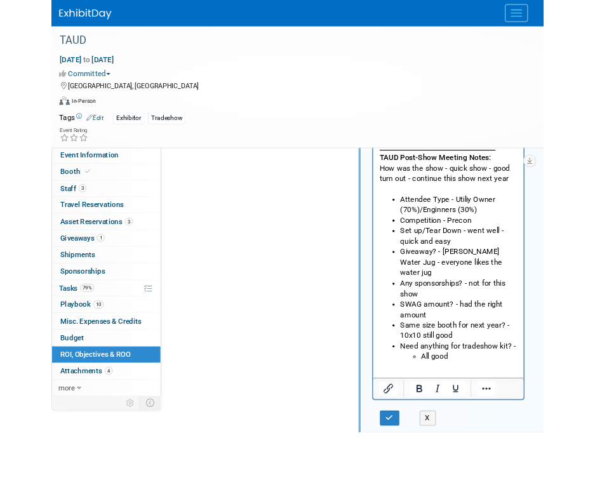
scroll to position [450, 107]
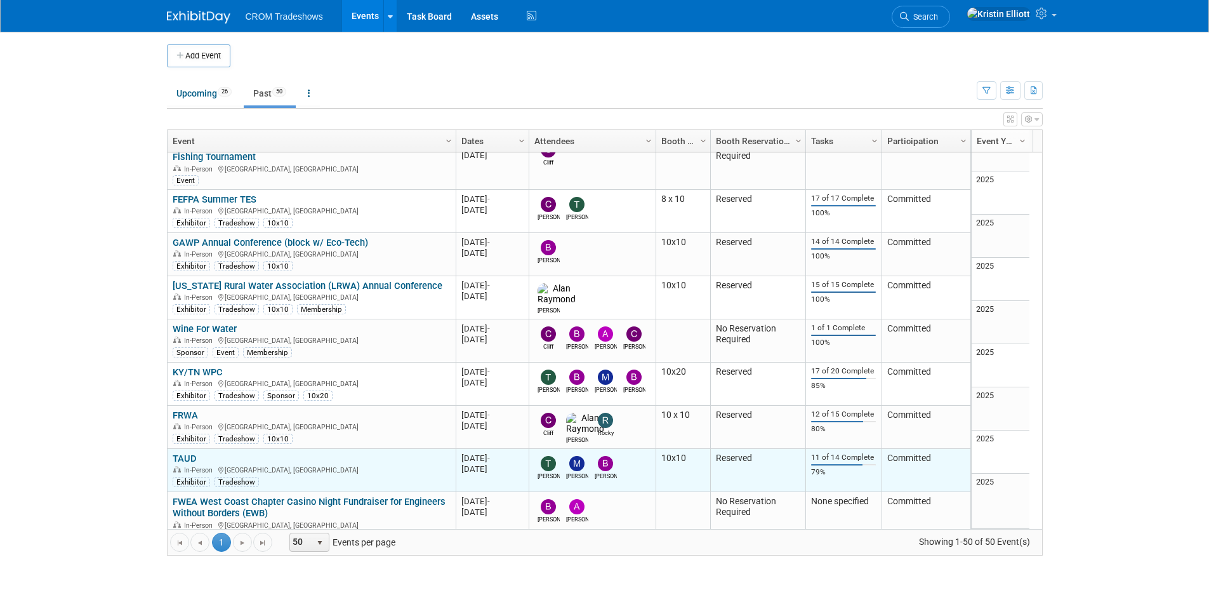
click at [187, 453] on link "TAUD" at bounding box center [185, 458] width 24 height 11
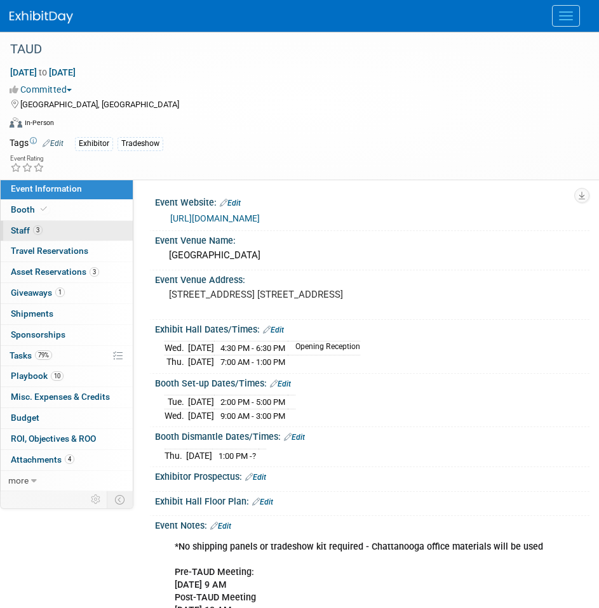
click at [39, 227] on span "3" at bounding box center [38, 230] width 10 height 10
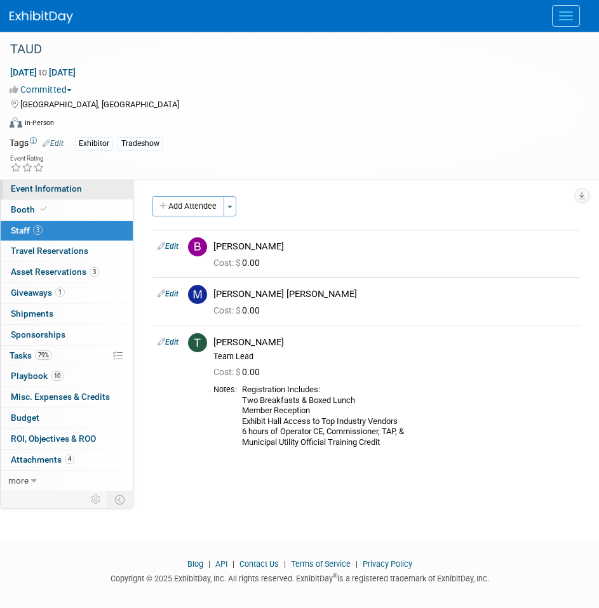
click at [62, 192] on span "Event Information" at bounding box center [46, 188] width 71 height 10
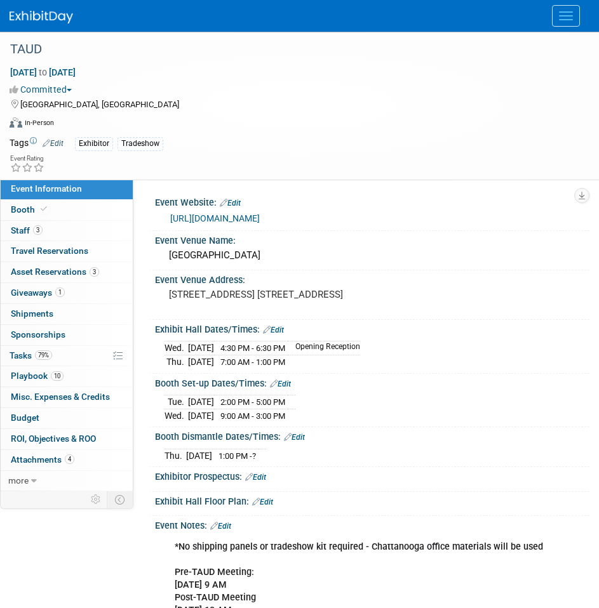
click at [50, 549] on div "Event Information Event Info Booth Booth 3 Staff 3 Staff 0 Travel Reservations …" at bounding box center [299, 447] width 599 height 830
click at [260, 104] on div "[GEOGRAPHIC_DATA], [GEOGRAPHIC_DATA]" at bounding box center [292, 103] width 564 height 15
click at [62, 291] on span "1" at bounding box center [60, 293] width 10 height 10
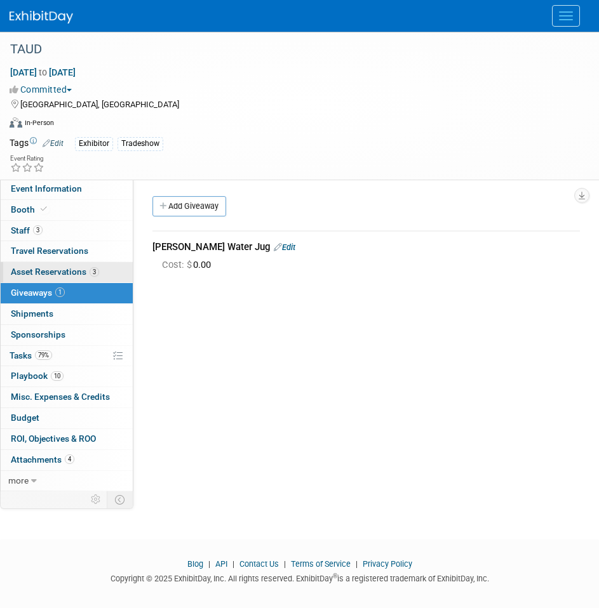
click at [64, 268] on span "Asset Reservations 3" at bounding box center [55, 272] width 88 height 10
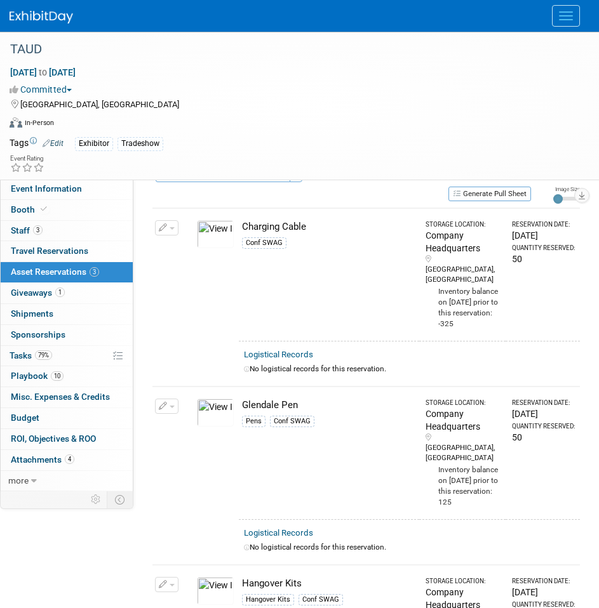
scroll to position [63, 0]
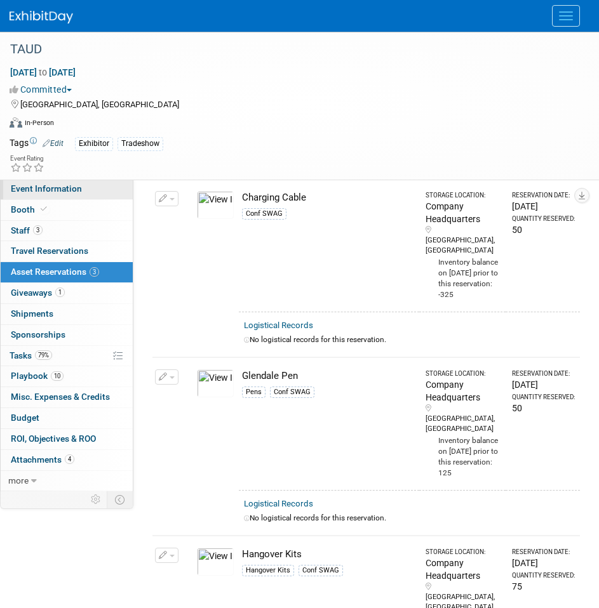
click at [53, 189] on span "Event Information" at bounding box center [46, 188] width 71 height 10
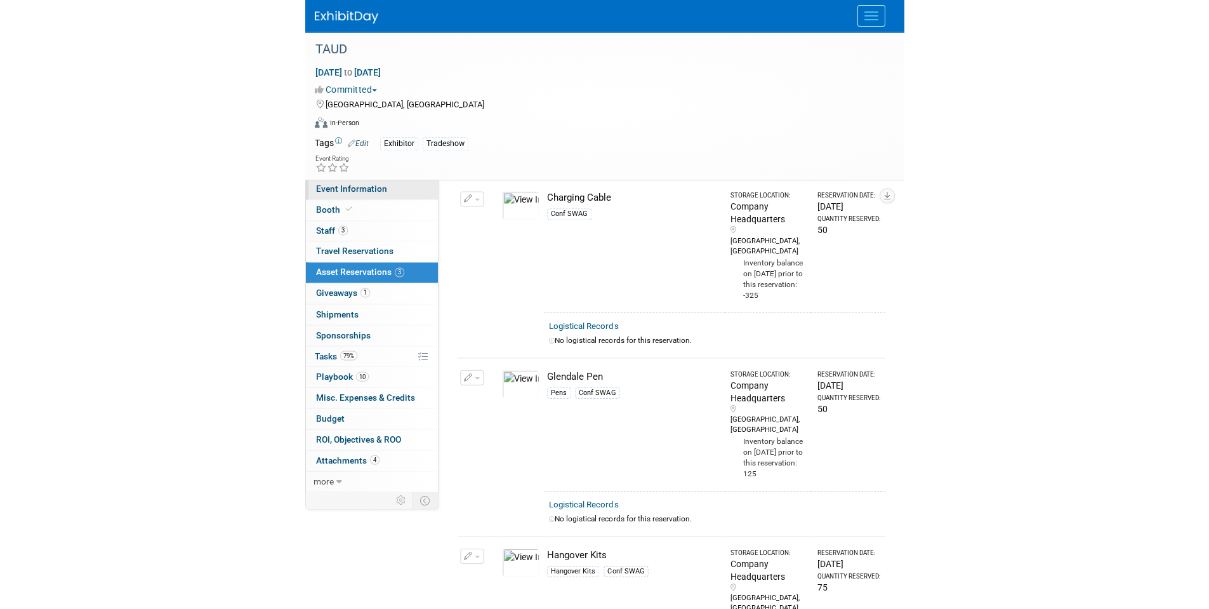
scroll to position [0, 0]
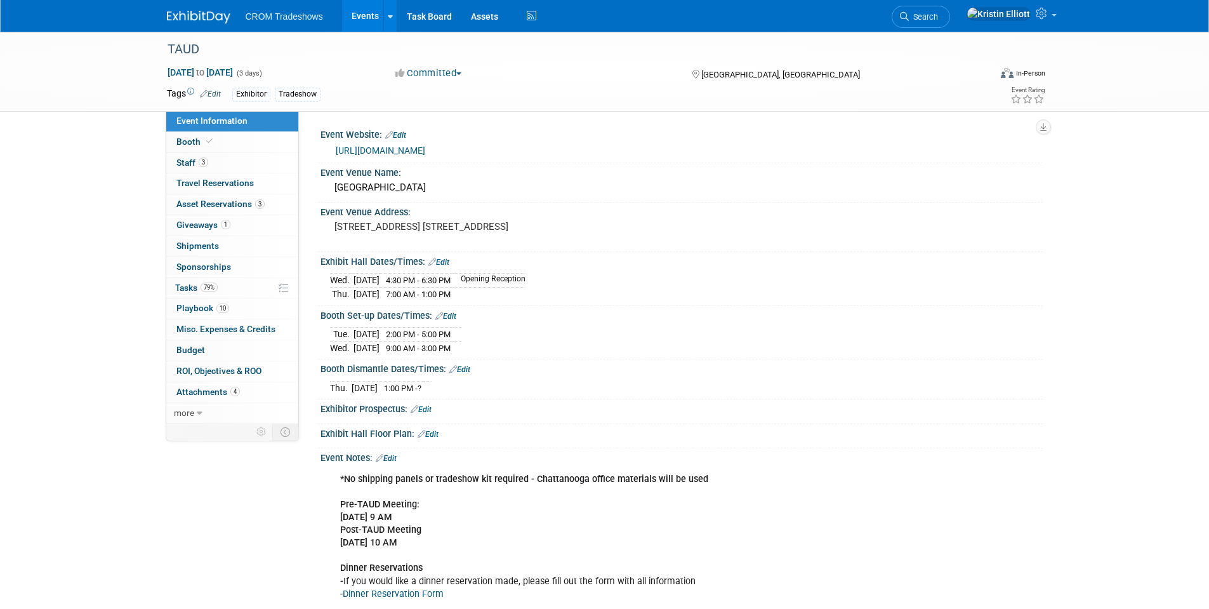
click at [356, 15] on link "Events" at bounding box center [365, 16] width 46 height 32
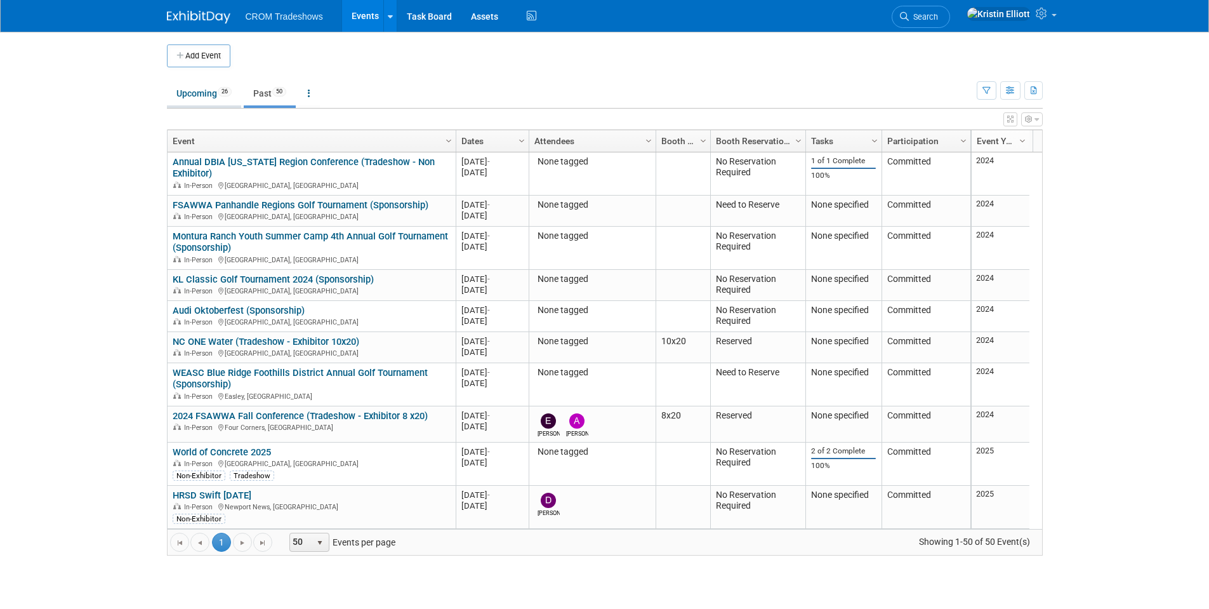
click at [225, 93] on span "26" at bounding box center [225, 92] width 14 height 10
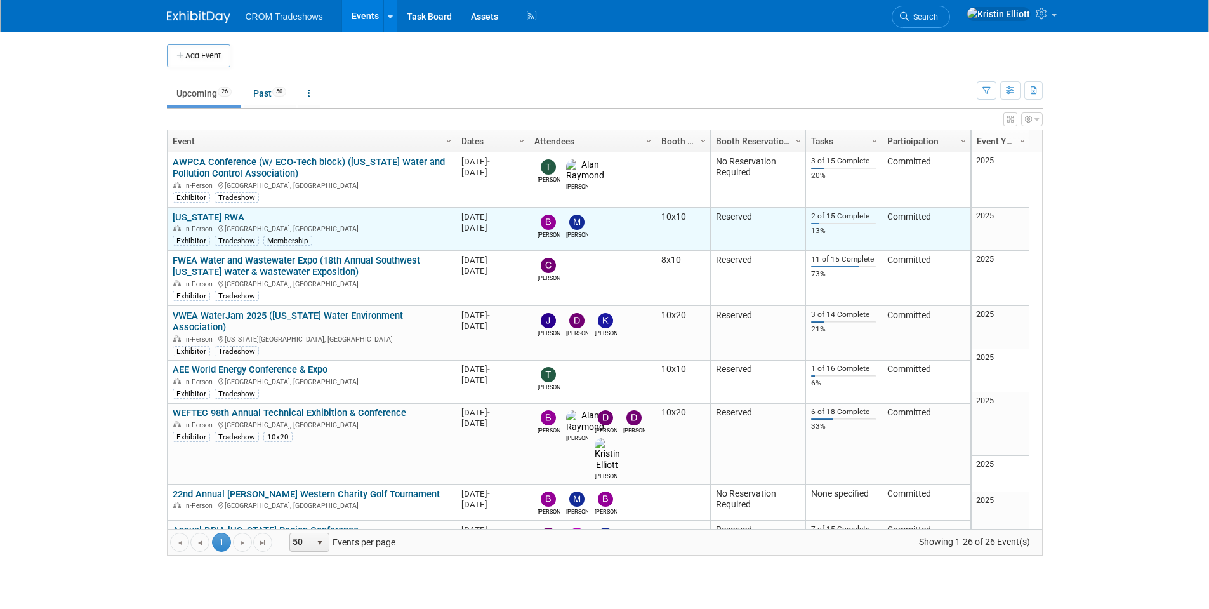
click at [218, 217] on link "[US_STATE] RWA" at bounding box center [209, 216] width 72 height 11
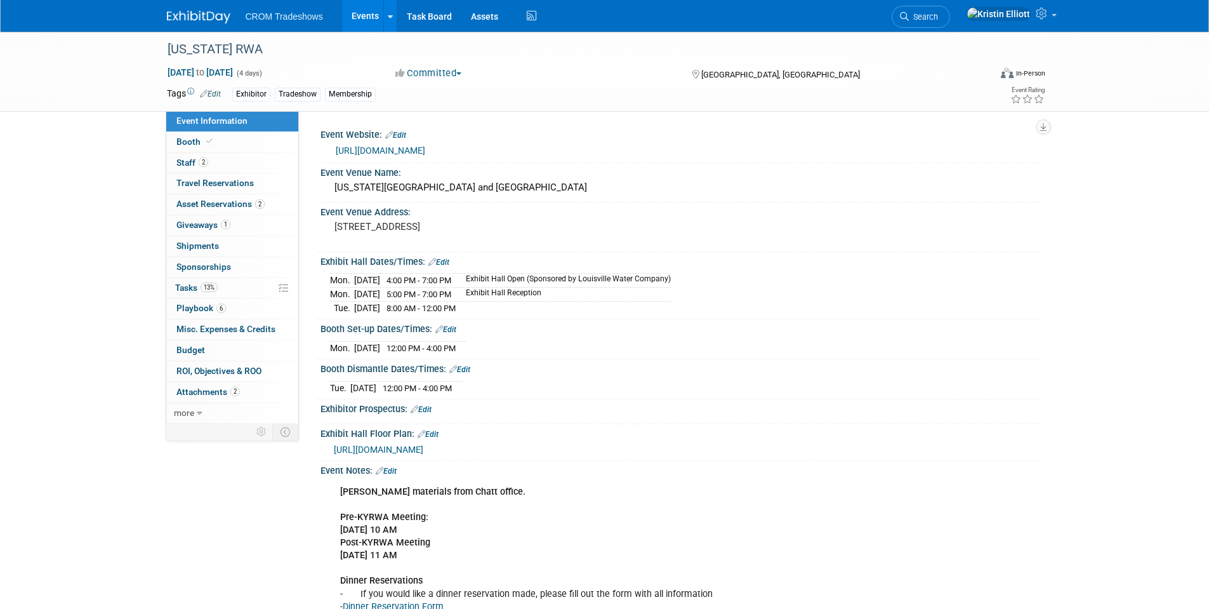
scroll to position [127, 0]
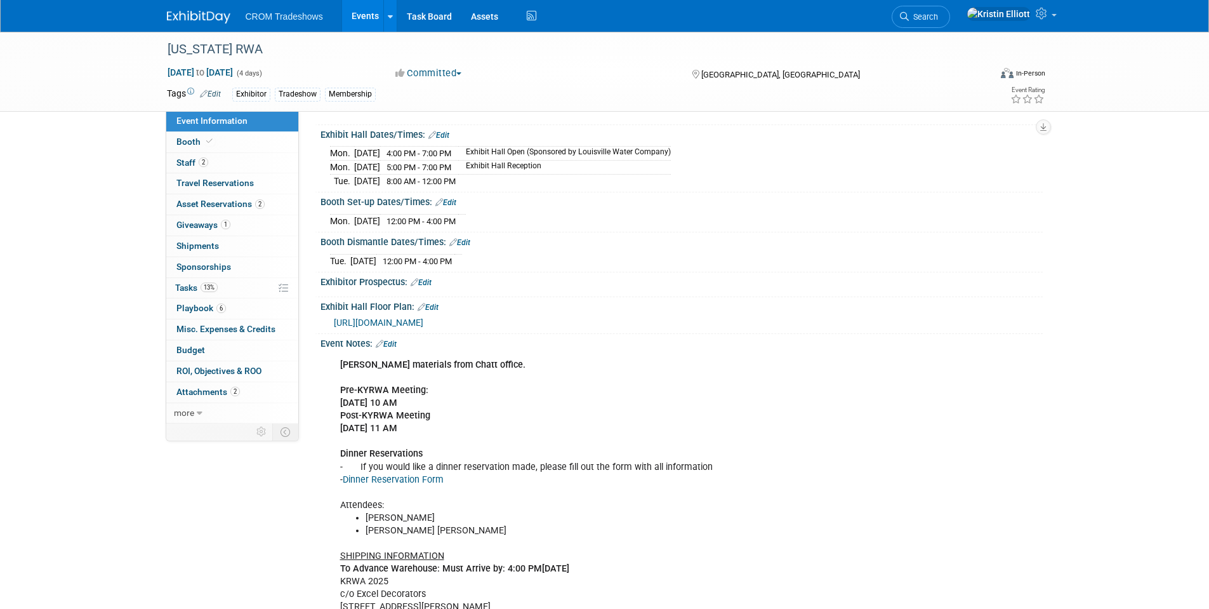
click at [480, 372] on div "[PERSON_NAME] materials from Chatt office. Pre-KYRWA Meeting: [DATE] 10 AM Post…" at bounding box center [617, 556] width 572 height 408
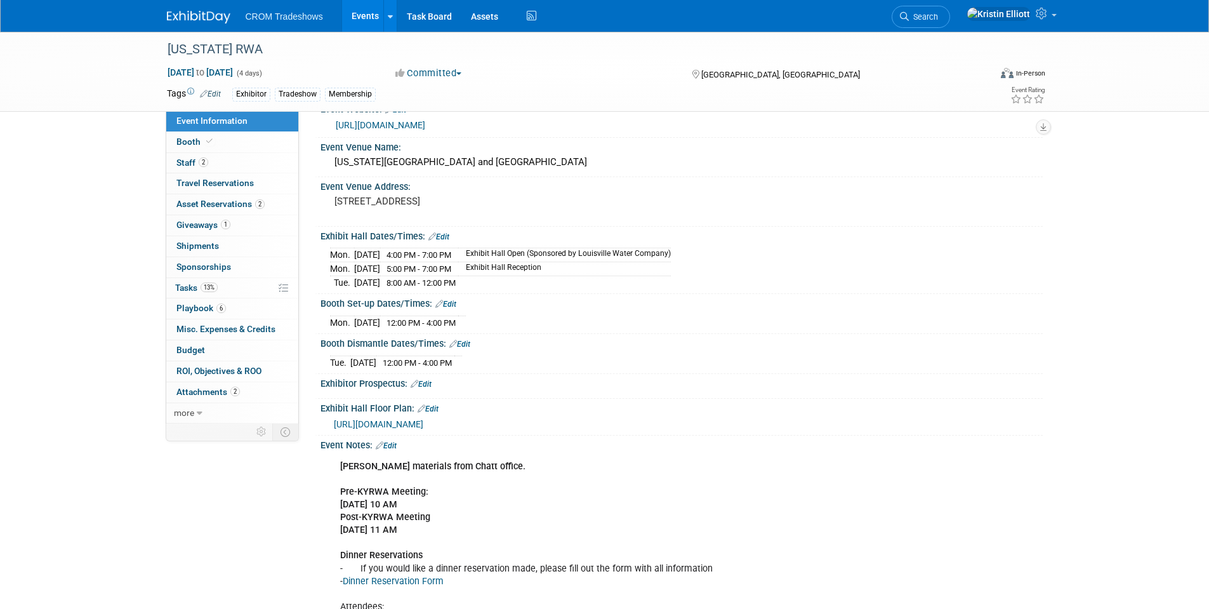
scroll to position [0, 0]
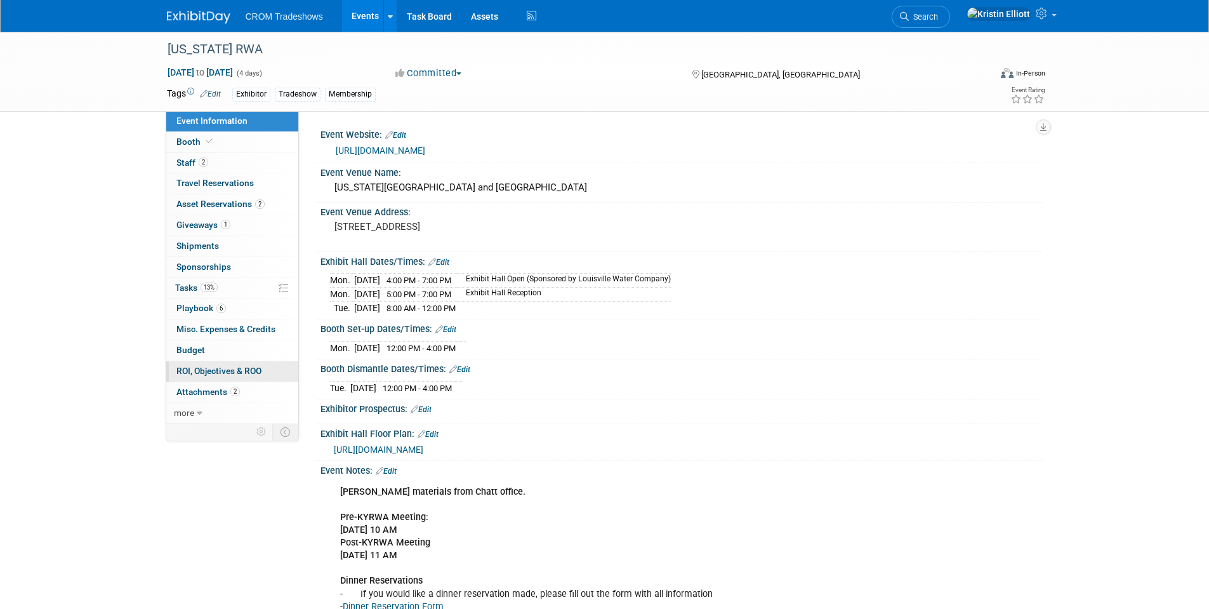
click at [225, 362] on link "0 ROI, Objectives & ROO 0" at bounding box center [232, 371] width 132 height 20
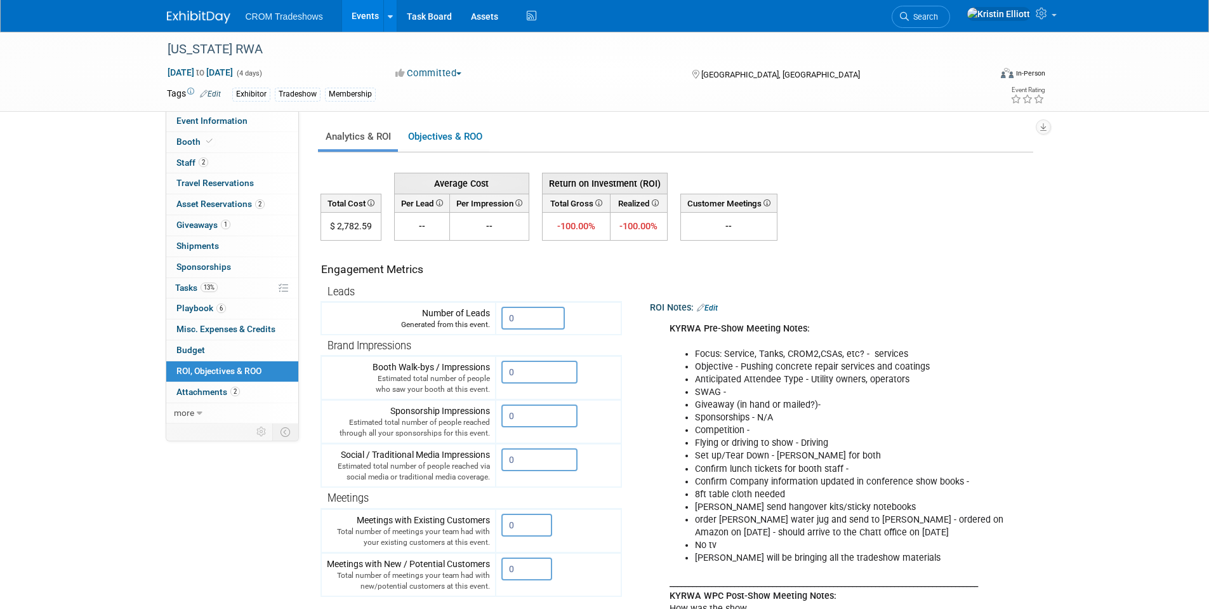
click at [865, 547] on li "No tv" at bounding box center [851, 545] width 313 height 13
click at [826, 529] on li "order [PERSON_NAME] water jug and send to [PERSON_NAME] - ordered on Amazon on …" at bounding box center [851, 526] width 313 height 25
click at [761, 504] on li "[PERSON_NAME] send hangover kits/sticky notebooks" at bounding box center [851, 507] width 313 height 13
click at [816, 514] on li "order [PERSON_NAME] water jug and send to [PERSON_NAME] - ordered on Amazon on …" at bounding box center [851, 526] width 313 height 25
click at [853, 525] on li "order [PERSON_NAME] water jug and send to [PERSON_NAME] - ordered on Amazon on …" at bounding box center [851, 526] width 313 height 25
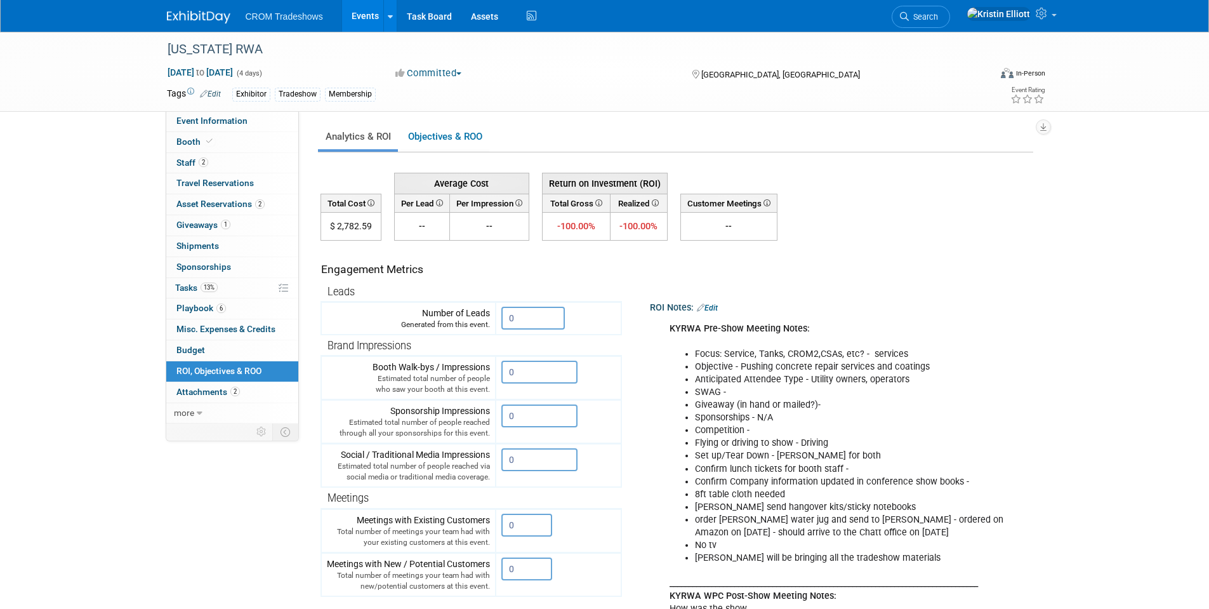
click at [859, 524] on li "order [PERSON_NAME] water jug and send to [PERSON_NAME] - ordered on Amazon on …" at bounding box center [851, 526] width 313 height 25
click at [715, 515] on li "order [PERSON_NAME] water jug and send to [PERSON_NAME] - ordered on Amazon on …" at bounding box center [851, 526] width 313 height 25
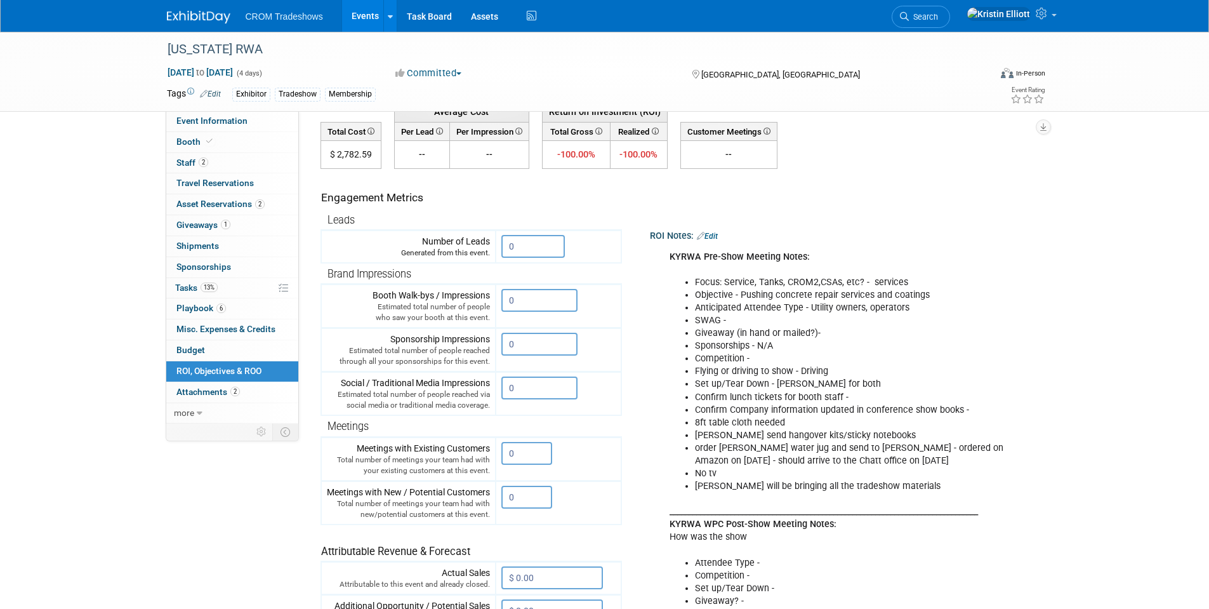
scroll to position [127, 0]
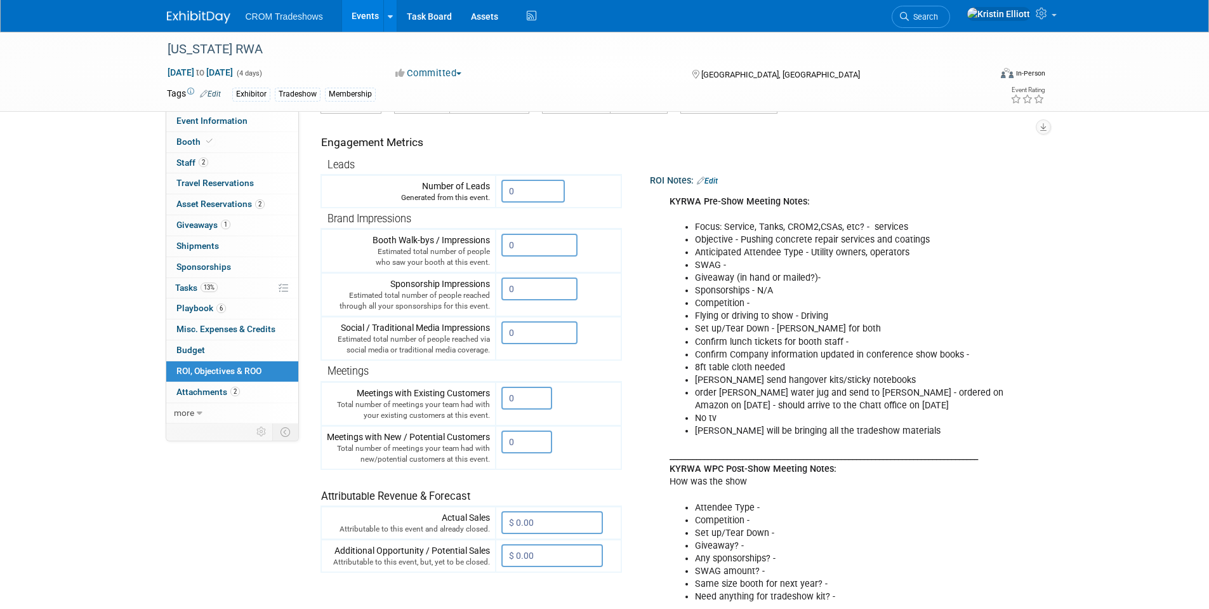
click at [755, 426] on li "[PERSON_NAME] will be bringing all the tradeshow materials" at bounding box center [851, 431] width 313 height 13
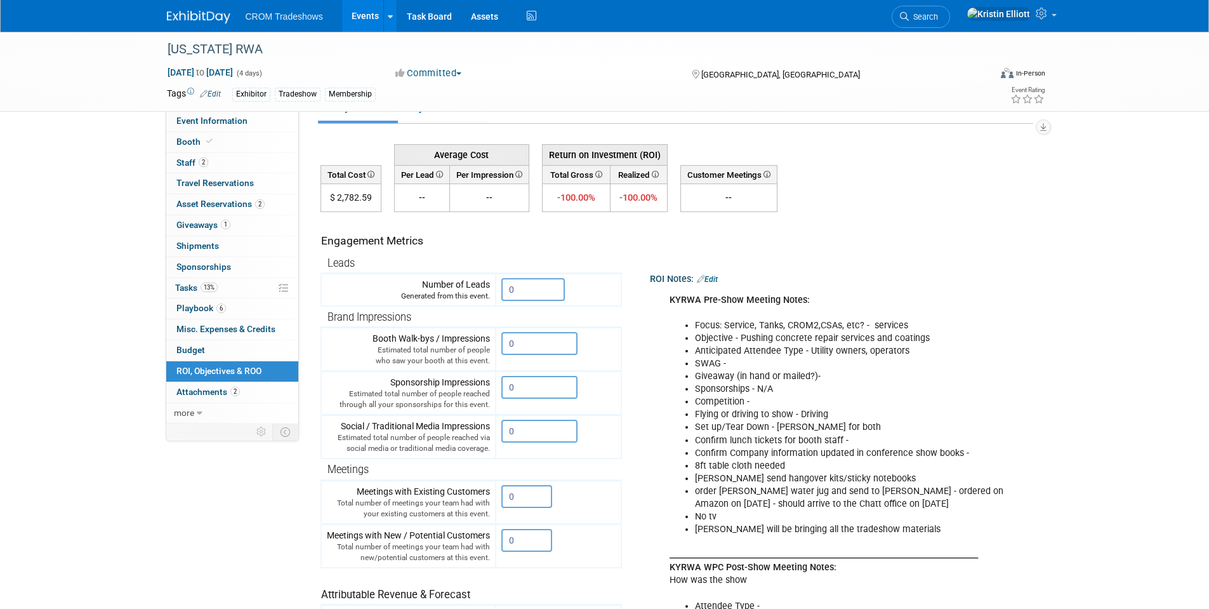
scroll to position [0, 0]
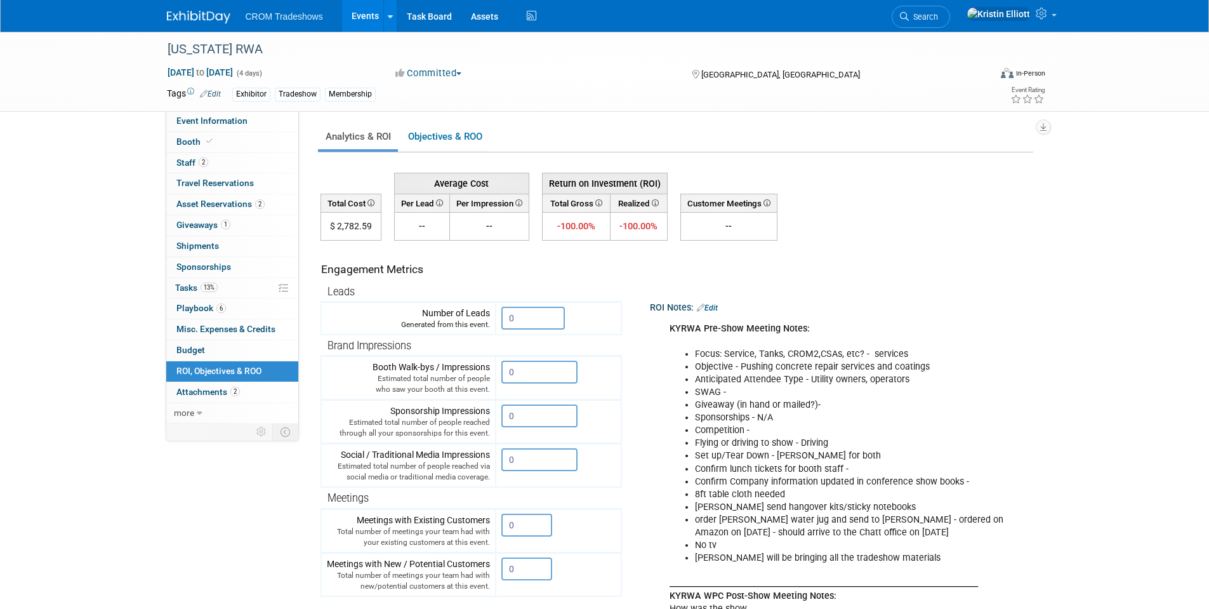
click at [362, 15] on link "Events" at bounding box center [365, 16] width 46 height 32
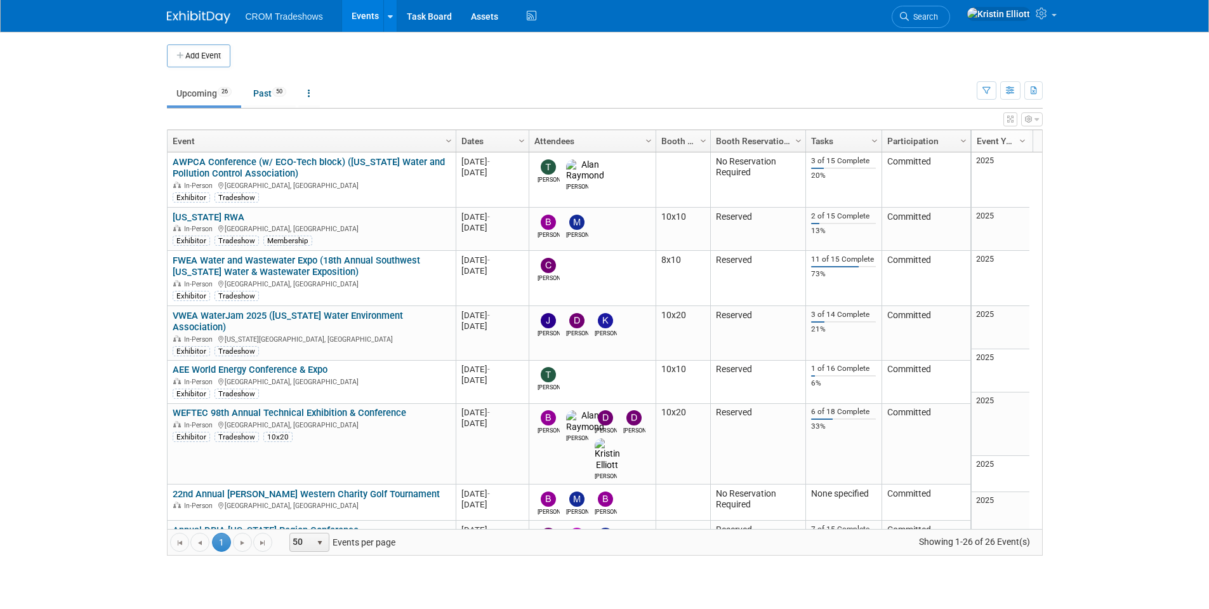
click at [450, 69] on td "Upcoming 26 Past 50 All Events 76 Past and Upcoming Grouped Annually Events gro…" at bounding box center [572, 87] width 810 height 41
click at [448, 72] on td "Upcoming 26 Past 50 All Events 76 Past and Upcoming Grouped Annually Events gro…" at bounding box center [572, 87] width 810 height 41
click at [448, 70] on td "Upcoming 26 Past 50 All Events 76 Past and Upcoming Grouped Annually Events gro…" at bounding box center [572, 87] width 810 height 41
click at [443, 74] on td "Upcoming 26 Past 50 All Events 76 Past and Upcoming Grouped Annually Events gro…" at bounding box center [572, 87] width 810 height 41
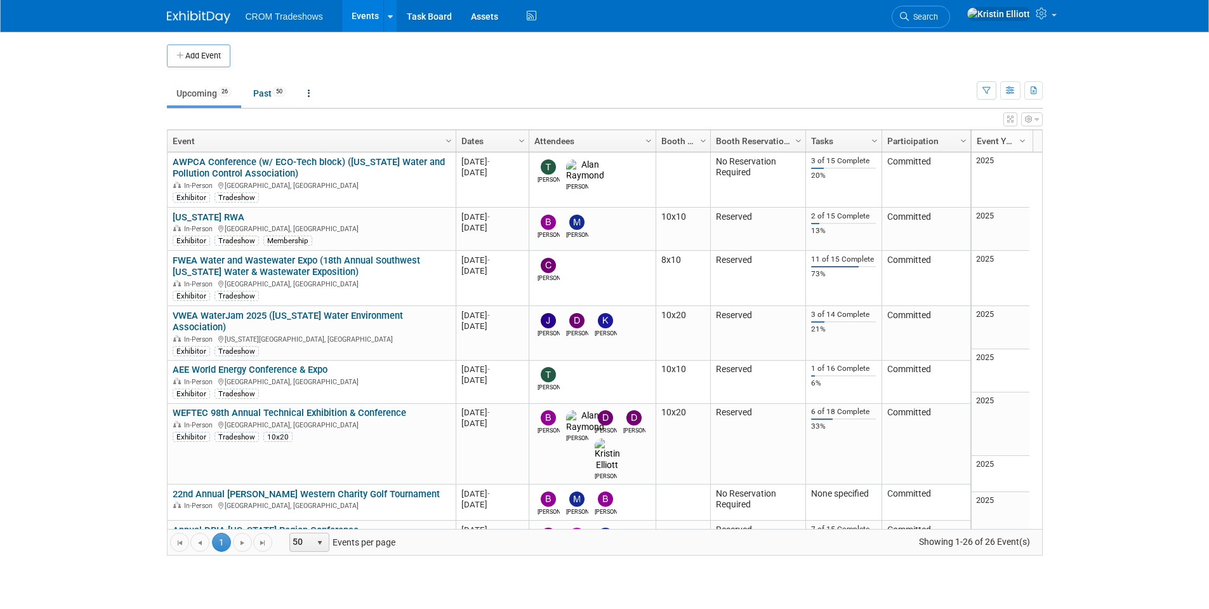
click at [451, 72] on td "Upcoming 26 Past 50 All Events 76 Past and Upcoming Grouped Annually Events gro…" at bounding box center [572, 87] width 810 height 41
click at [430, 84] on ul "Upcoming 26 Past 50 All Events 76 Past and Upcoming Grouped Annually Events gro…" at bounding box center [572, 94] width 810 height 29
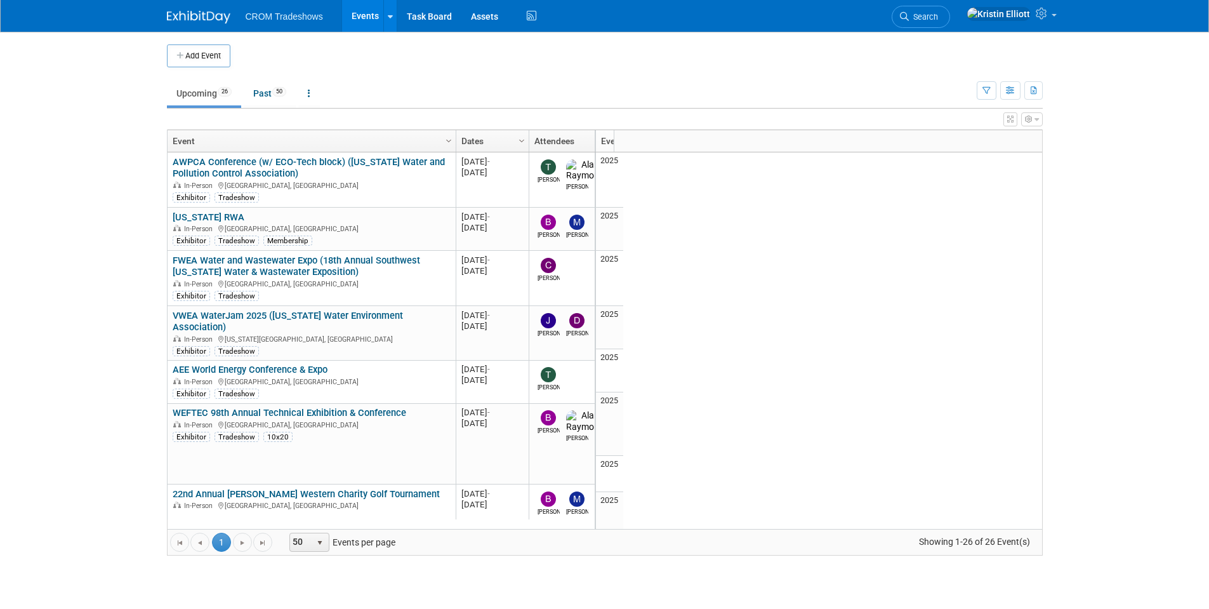
click at [213, 93] on link "Upcoming 26" at bounding box center [204, 93] width 74 height 24
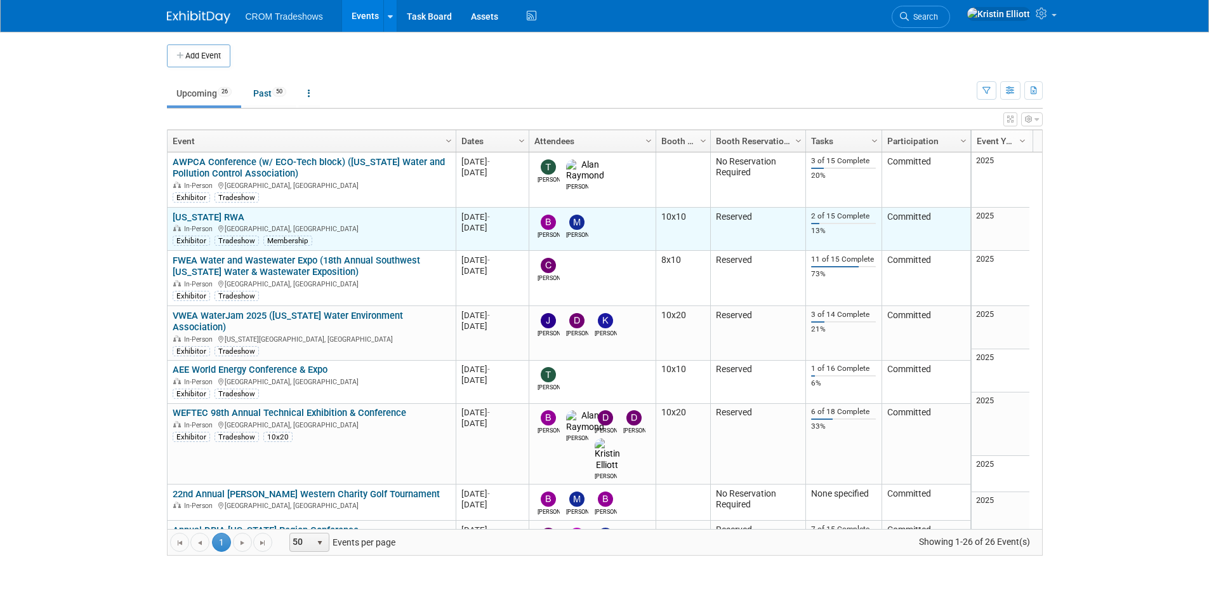
click at [191, 216] on link "[US_STATE] RWA" at bounding box center [209, 216] width 72 height 11
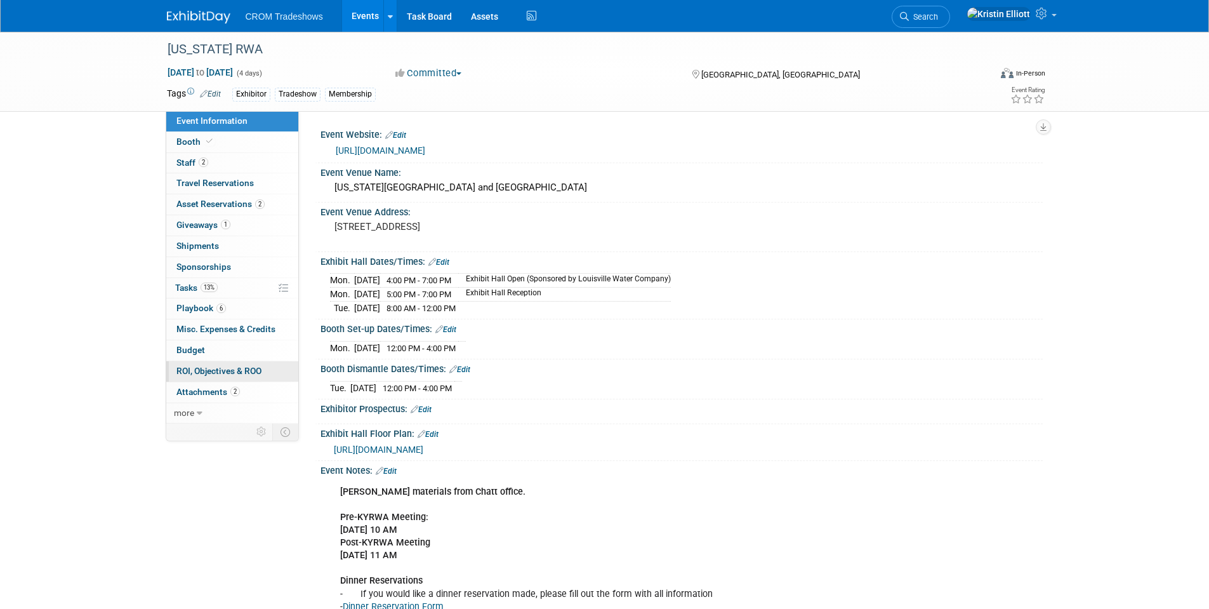
click at [234, 369] on span "ROI, Objectives & ROO 0" at bounding box center [218, 371] width 85 height 10
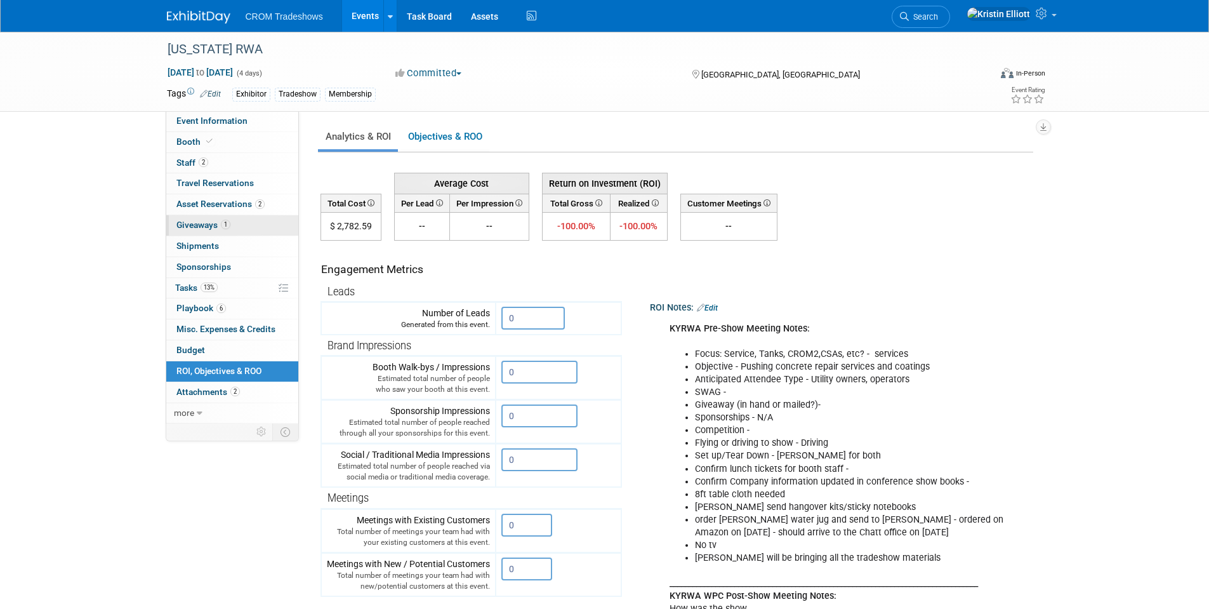
click at [225, 224] on span "1" at bounding box center [226, 225] width 10 height 10
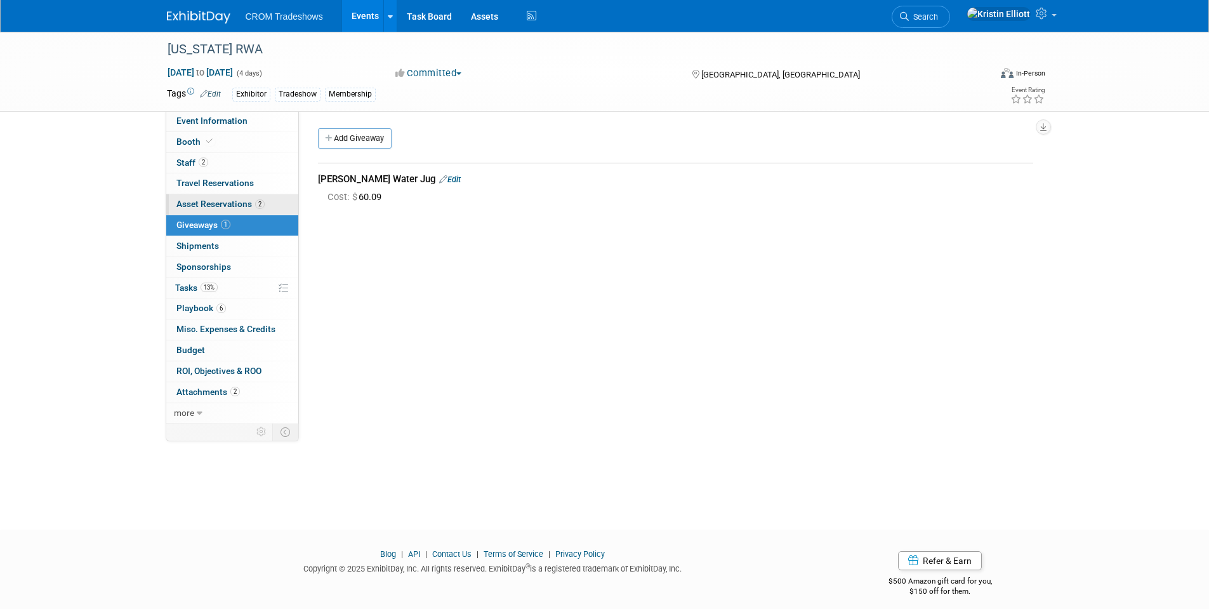
click at [229, 204] on span "Asset Reservations 2" at bounding box center [220, 204] width 88 height 10
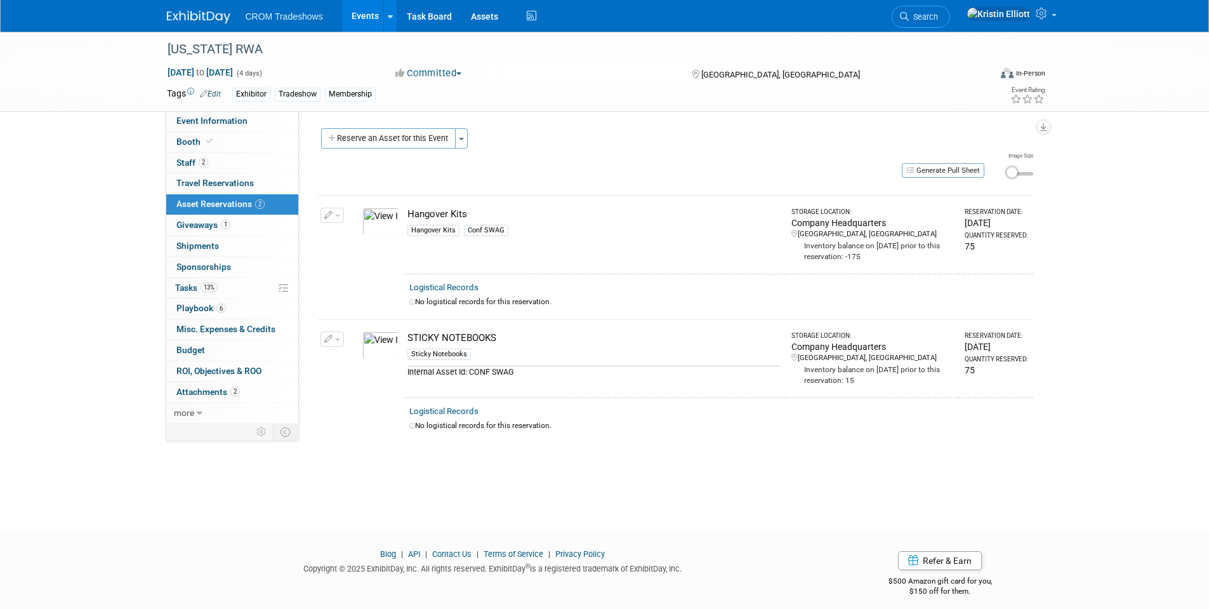
click at [302, 466] on div "Kentucky RWA Aug 17, 2025 to Aug 20, 2025 (4 days) Aug 17, 2025 to Aug 20, 2025…" at bounding box center [604, 269] width 1209 height 475
click at [309, 465] on div "Kentucky RWA Aug 17, 2025 to Aug 20, 2025 (4 days) Aug 17, 2025 to Aug 20, 2025…" at bounding box center [604, 269] width 1209 height 475
click at [300, 470] on div "Kentucky RWA Aug 17, 2025 to Aug 20, 2025 (4 days) Aug 17, 2025 to Aug 20, 2025…" at bounding box center [604, 269] width 1209 height 475
click at [135, 470] on div "Kentucky RWA Aug 17, 2025 to Aug 20, 2025 (4 days) Aug 17, 2025 to Aug 20, 2025…" at bounding box center [604, 269] width 1209 height 475
click at [135, 458] on div "Kentucky RWA Aug 17, 2025 to Aug 20, 2025 (4 days) Aug 17, 2025 to Aug 20, 2025…" at bounding box center [604, 269] width 1209 height 475
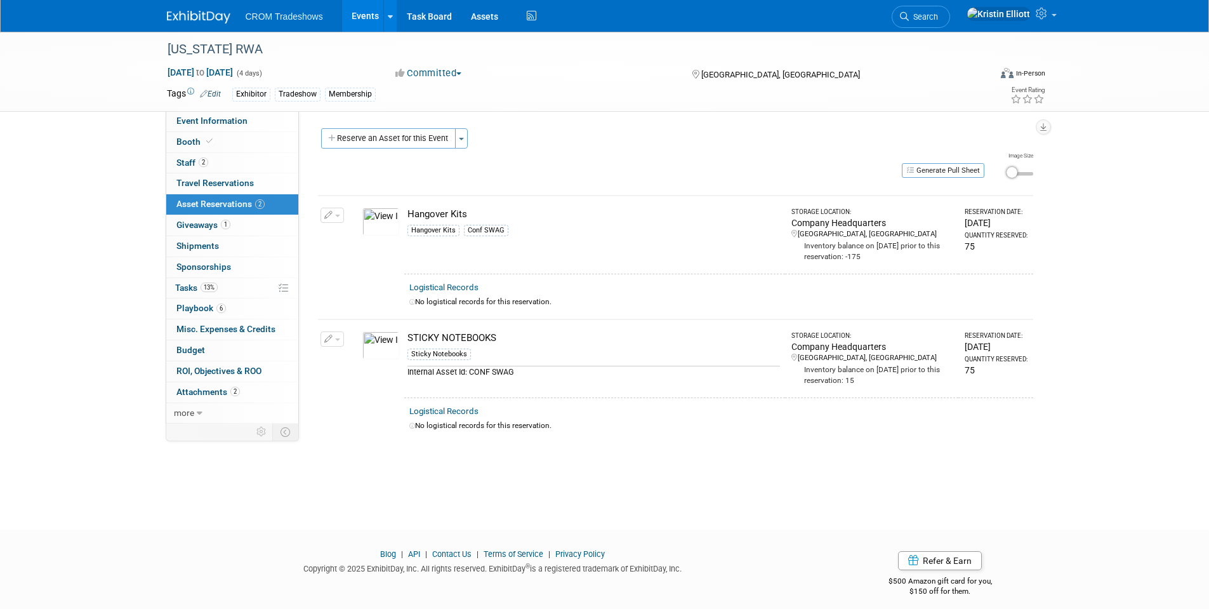
click at [131, 452] on div "Kentucky RWA Aug 17, 2025 to Aug 20, 2025 (4 days) Aug 17, 2025 to Aug 20, 2025…" at bounding box center [604, 269] width 1209 height 475
click at [356, 13] on link "Events" at bounding box center [365, 16] width 46 height 32
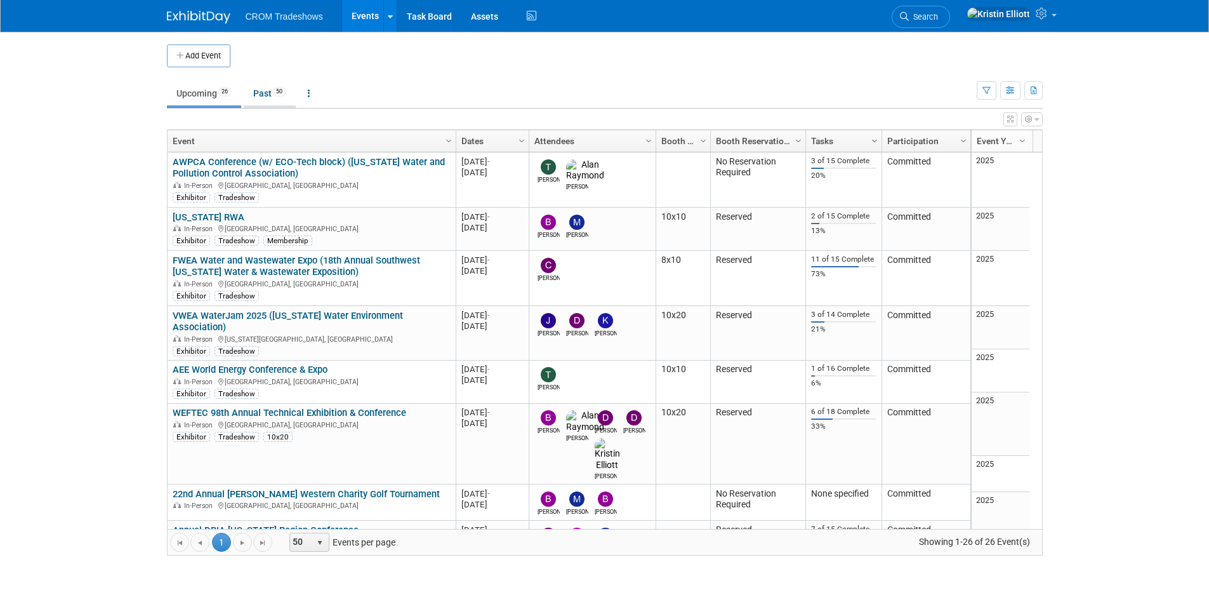
click at [284, 102] on link "Past 50" at bounding box center [270, 93] width 52 height 24
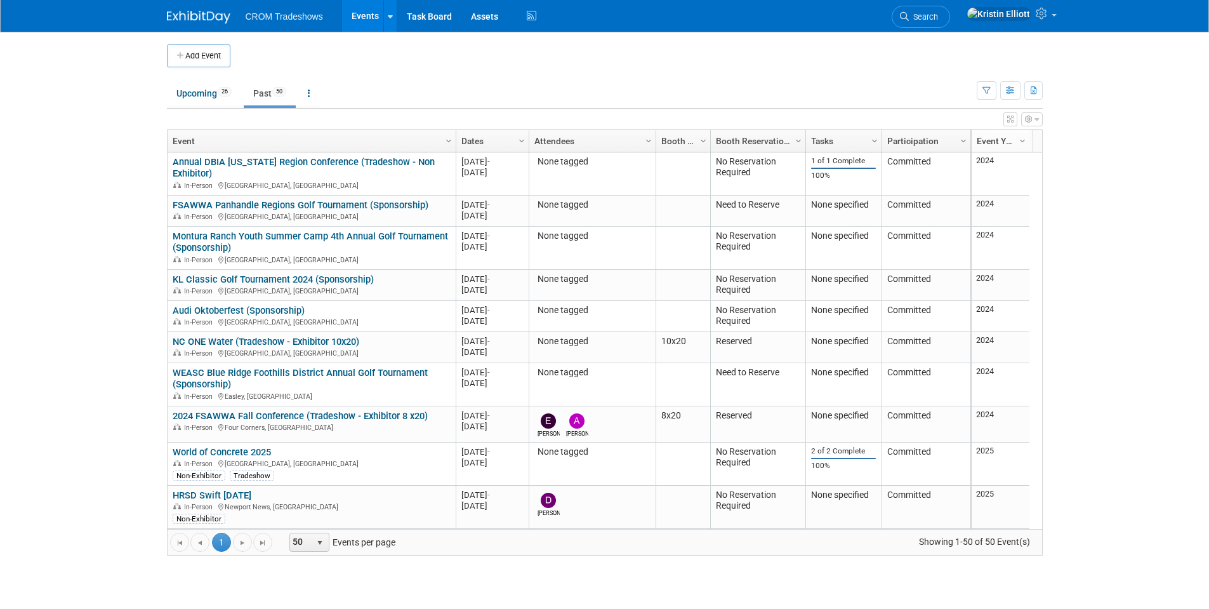
click at [130, 292] on body "CROM Tradeshows Events Add Event Bulk Upload Events Shareable Event Boards Rece…" at bounding box center [604, 304] width 1209 height 609
click at [104, 319] on body "CROM Tradeshows Events Add Event Bulk Upload Events Shareable Event Boards Rece…" at bounding box center [604, 304] width 1209 height 609
click at [357, 18] on link "Events" at bounding box center [365, 16] width 46 height 32
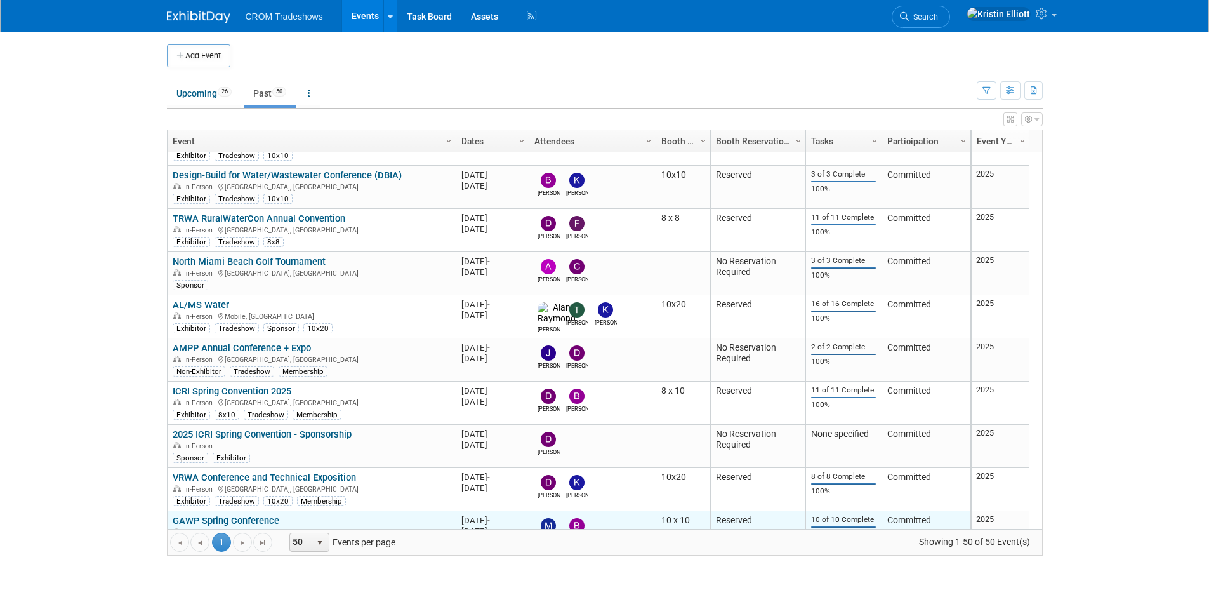
scroll to position [1143, 0]
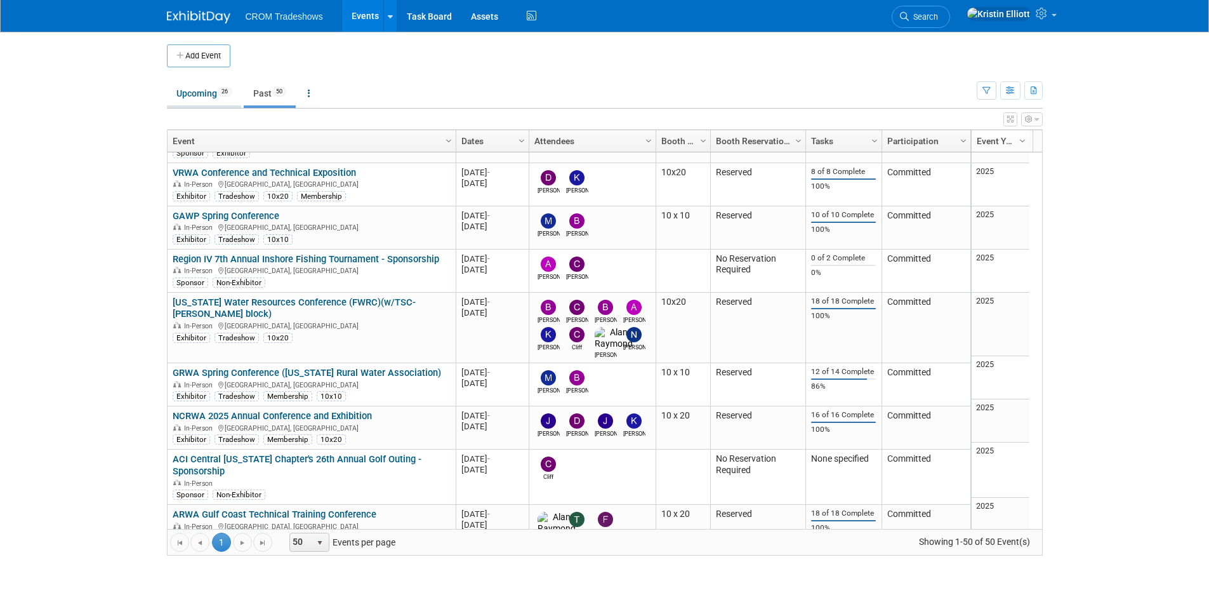
click at [197, 86] on link "Upcoming 26" at bounding box center [204, 93] width 74 height 24
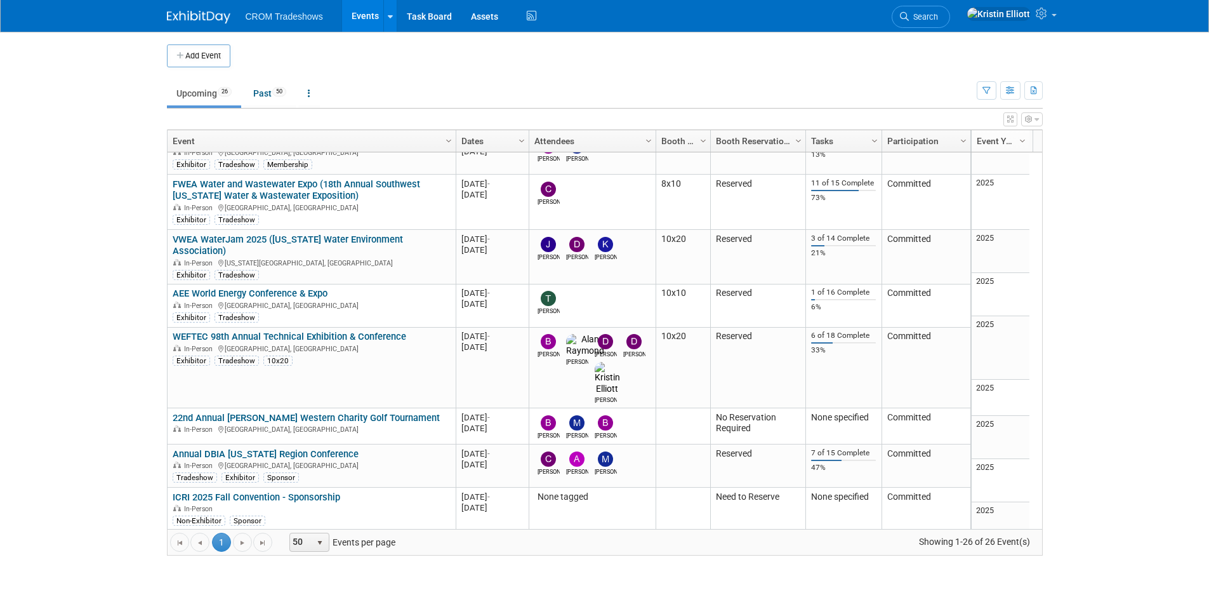
scroll to position [305, 0]
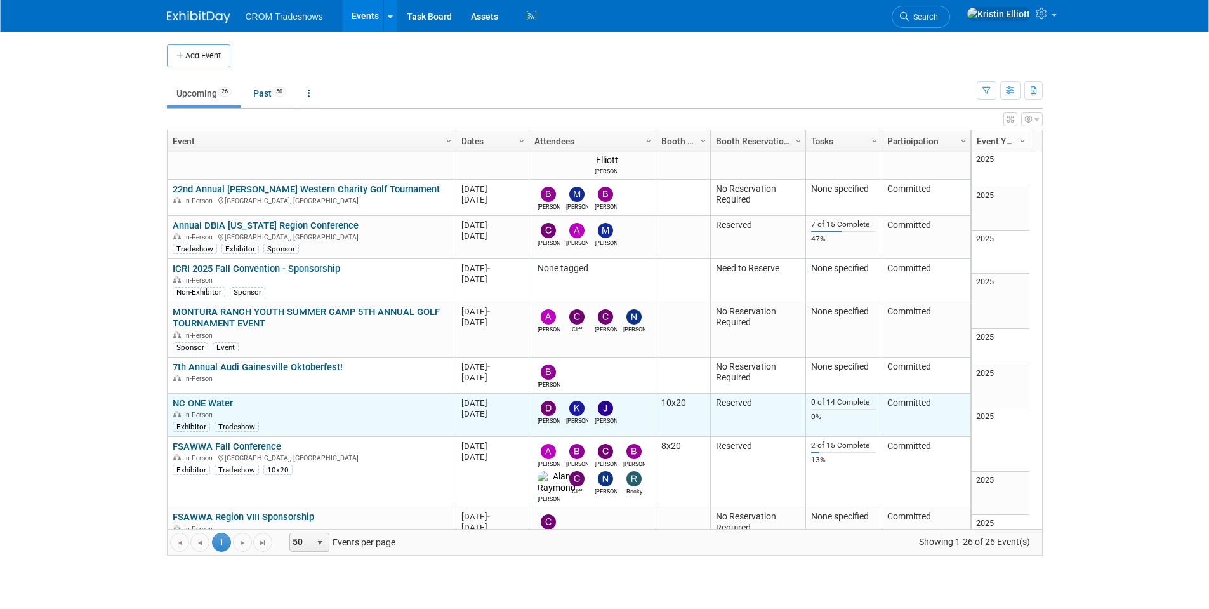
click at [210, 397] on link "NC ONE Water" at bounding box center [203, 402] width 60 height 11
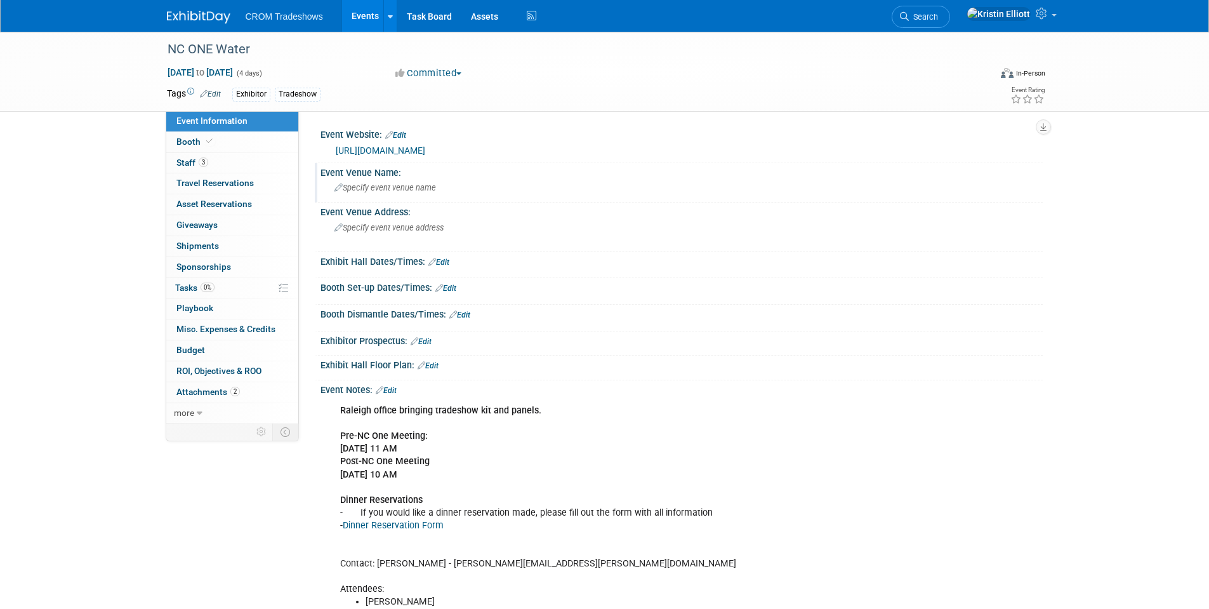
click at [423, 189] on span "Specify event venue name" at bounding box center [386, 188] width 102 height 10
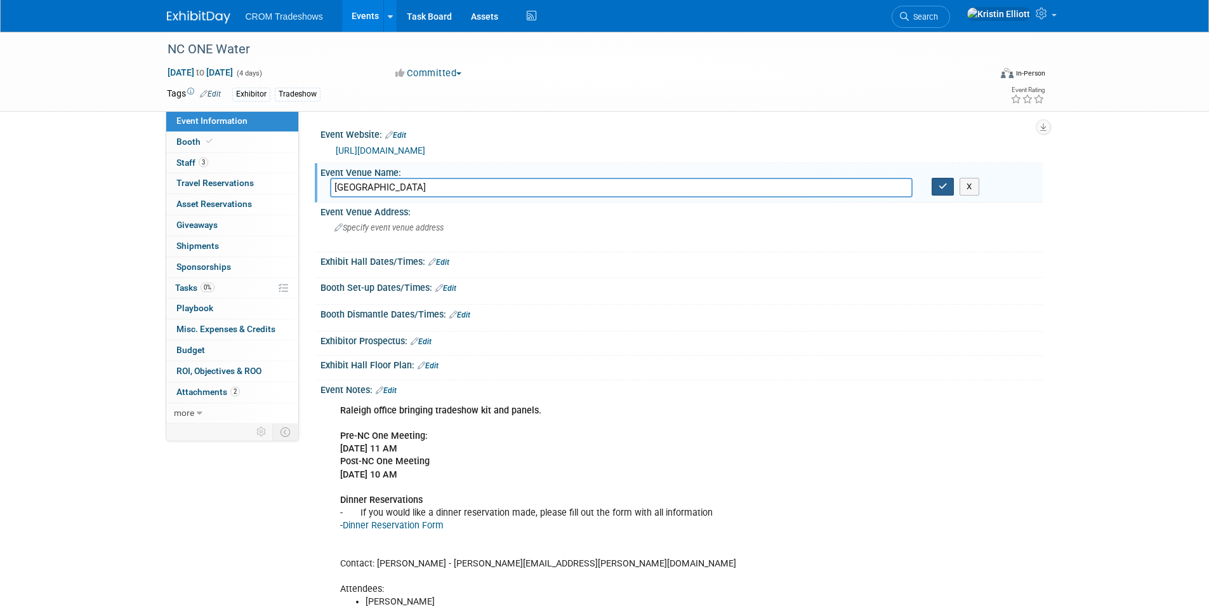
type input "[GEOGRAPHIC_DATA]"
click at [943, 188] on icon "button" at bounding box center [943, 186] width 9 height 8
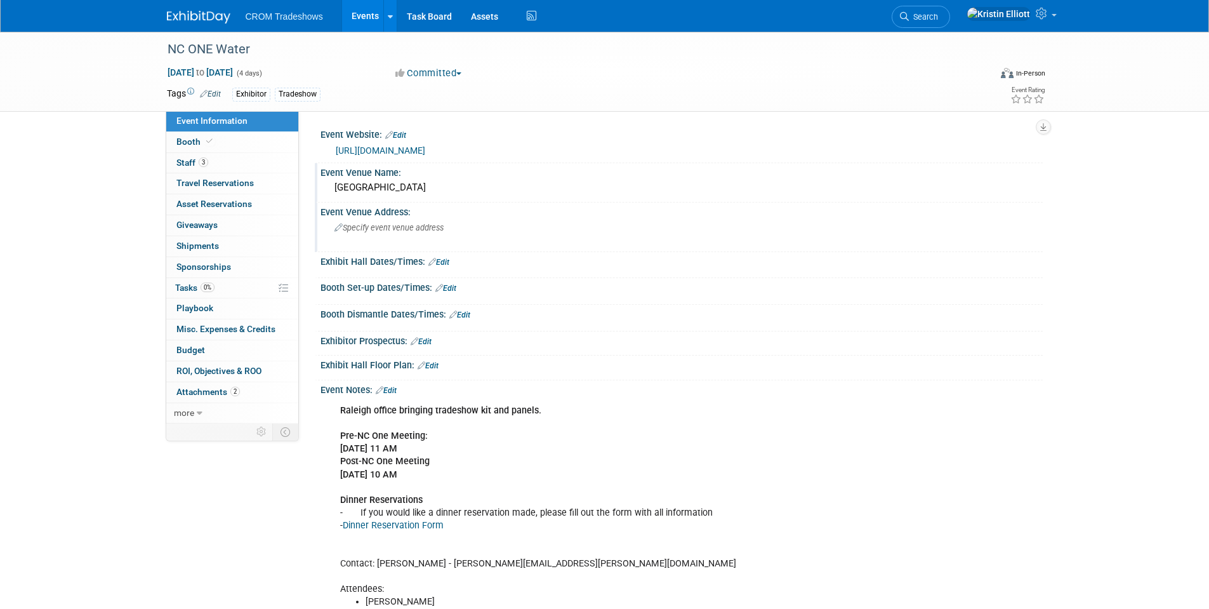
click at [419, 230] on span "Specify event venue address" at bounding box center [389, 228] width 109 height 10
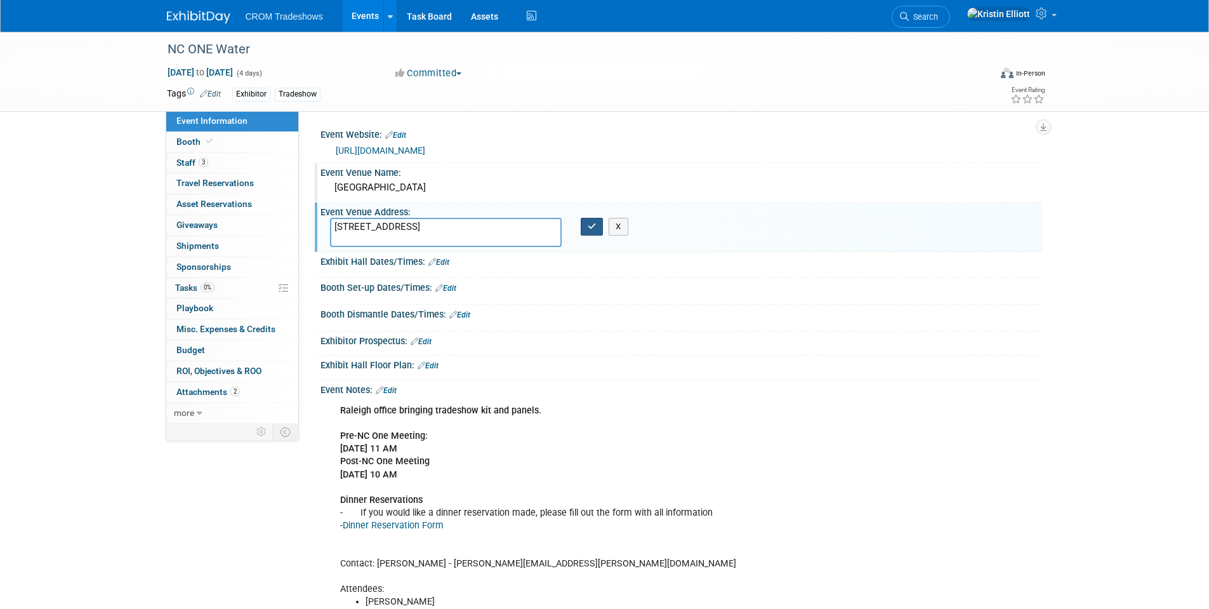
type textarea "[STREET_ADDRESS]"
click at [582, 223] on button "button" at bounding box center [592, 227] width 23 height 18
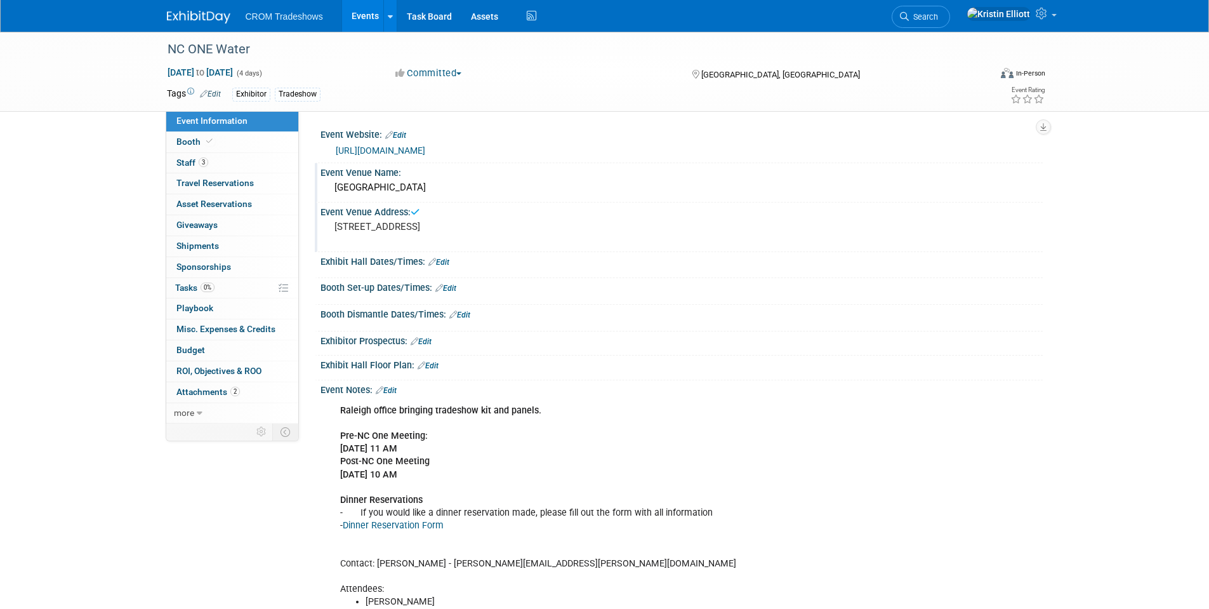
click at [482, 236] on div "[STREET_ADDRESS]" at bounding box center [471, 232] width 282 height 29
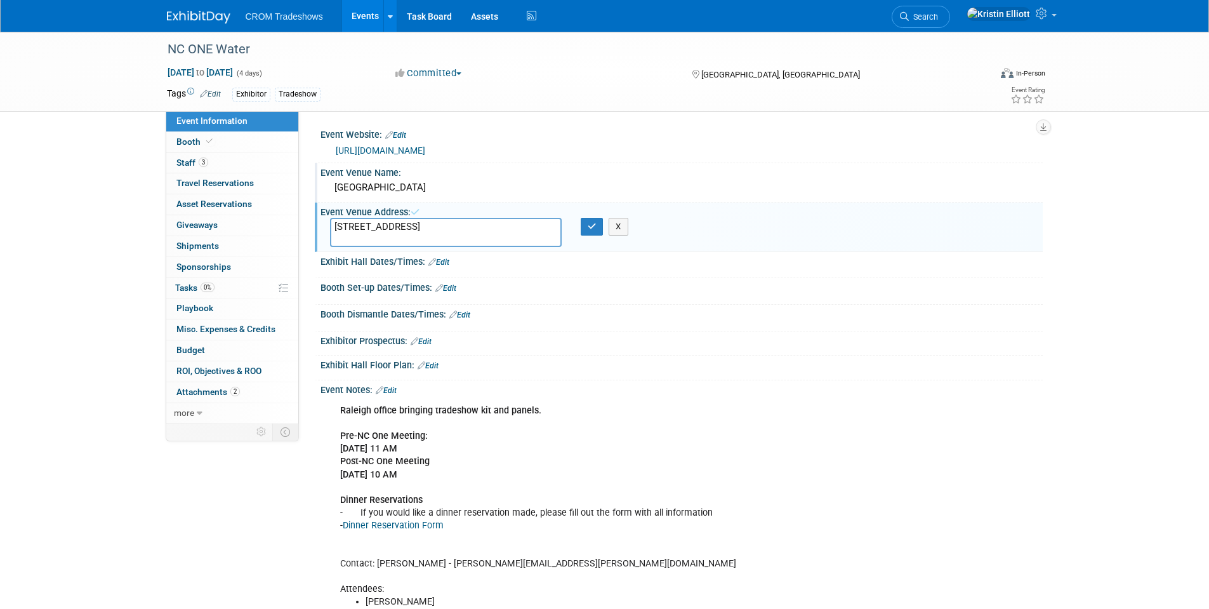
click at [360, 236] on textarea "[STREET_ADDRESS]" at bounding box center [446, 232] width 232 height 29
click at [594, 228] on icon "button" at bounding box center [592, 226] width 9 height 8
